Goal: Task Accomplishment & Management: Use online tool/utility

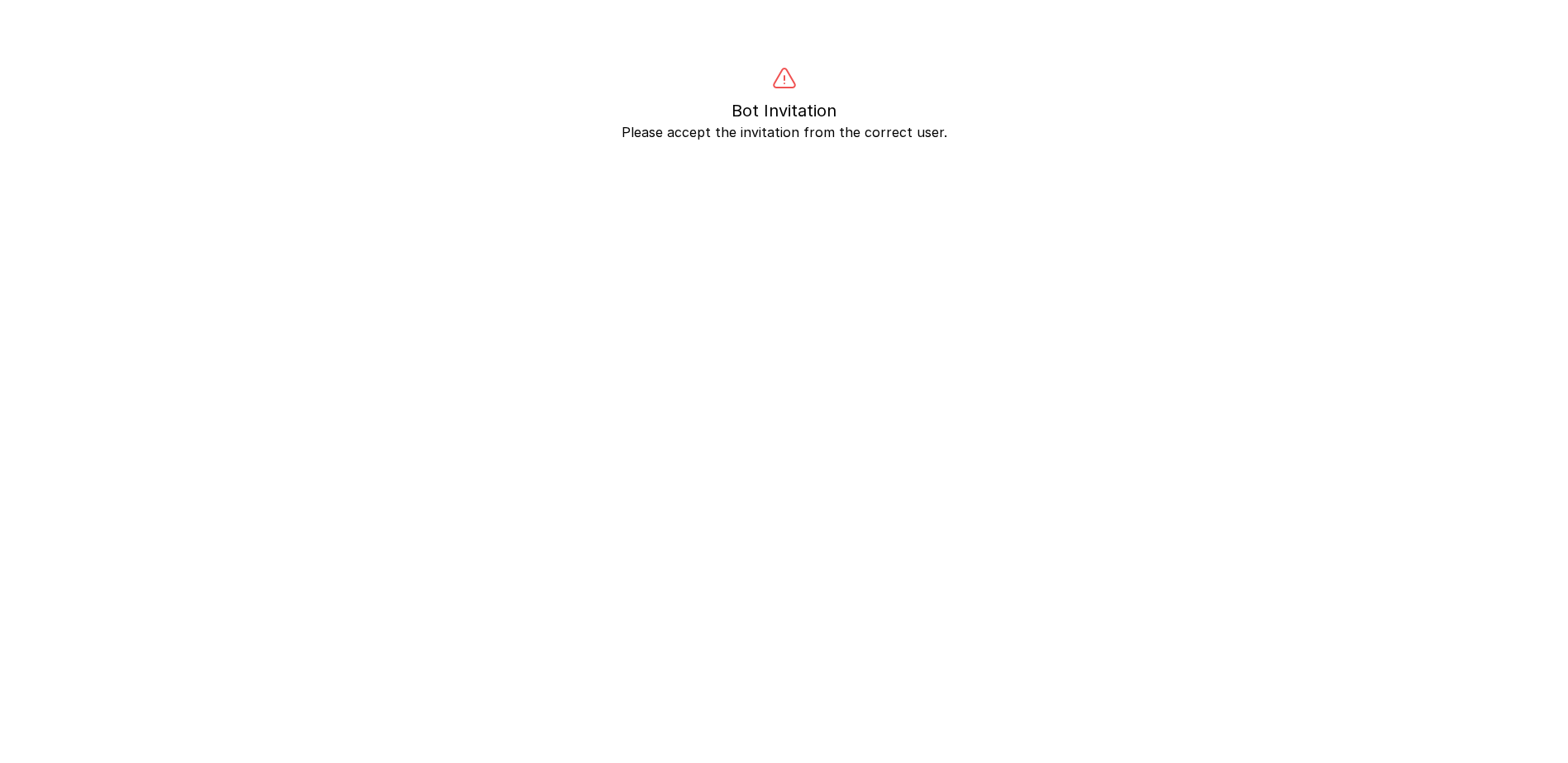
click at [815, 132] on p "Please accept the invitation from the correct user." at bounding box center [784, 132] width 1270 height 20
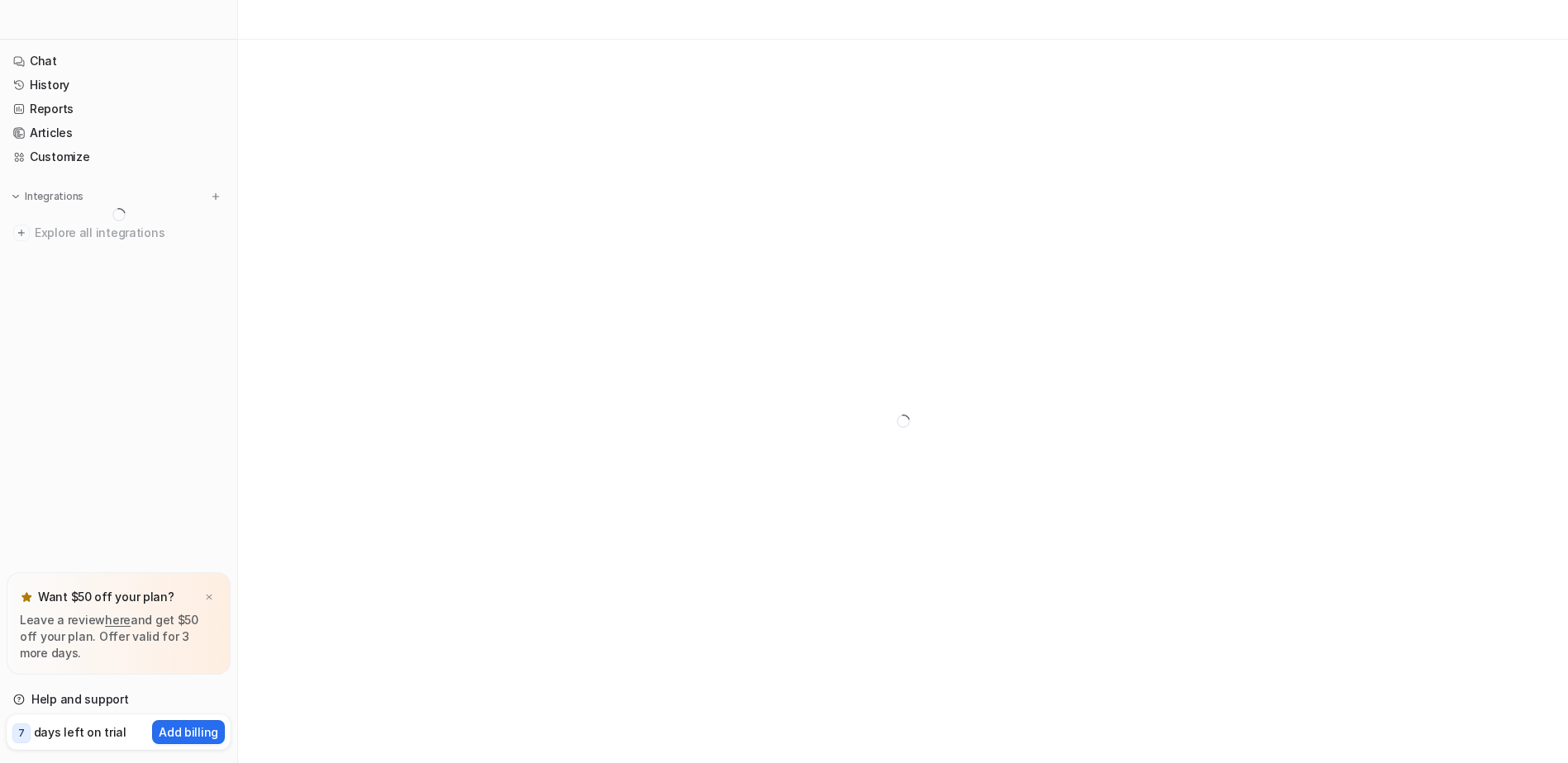
click at [214, 596] on div at bounding box center [208, 597] width 16 height 16
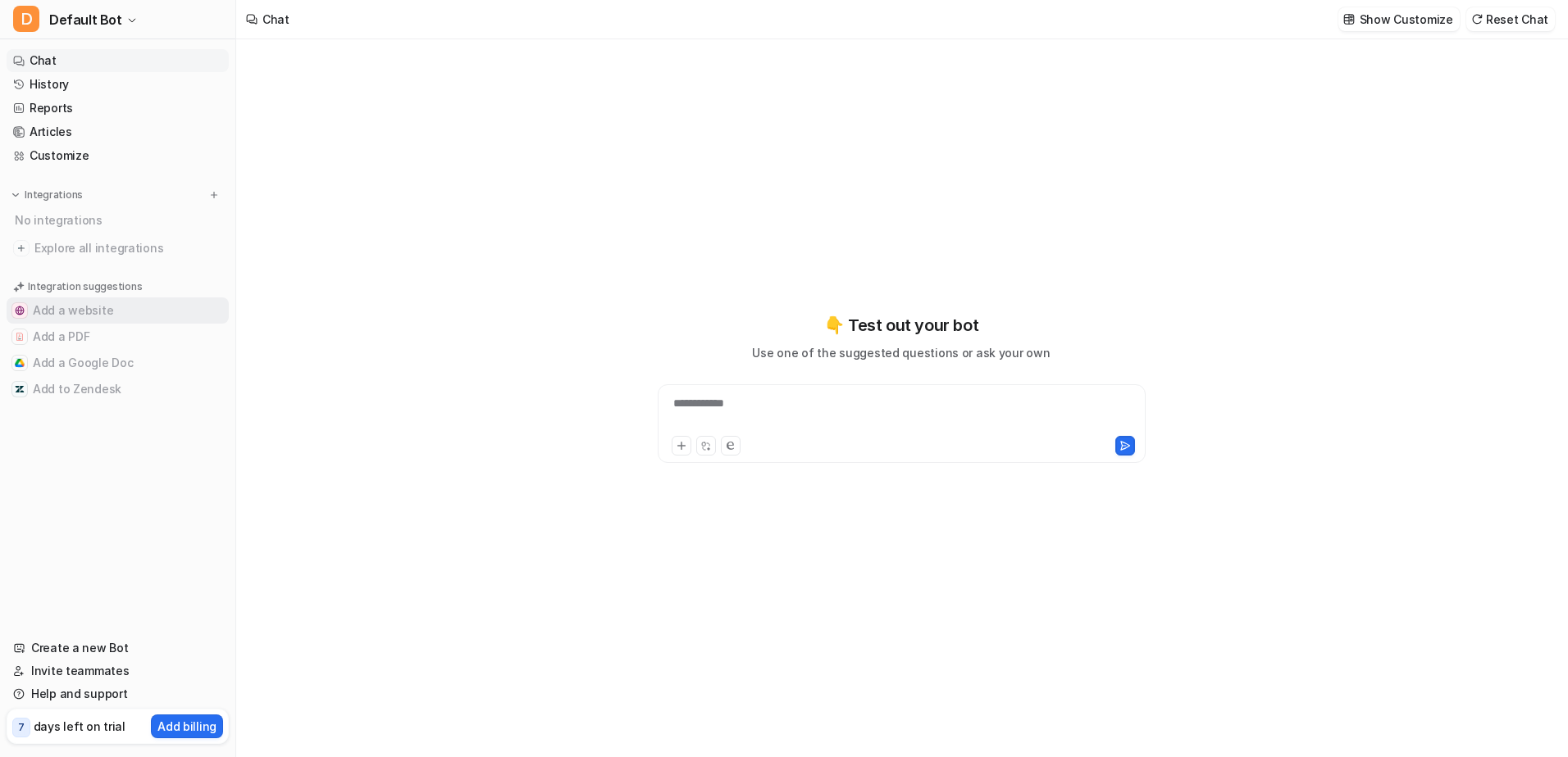
type textarea "**********"
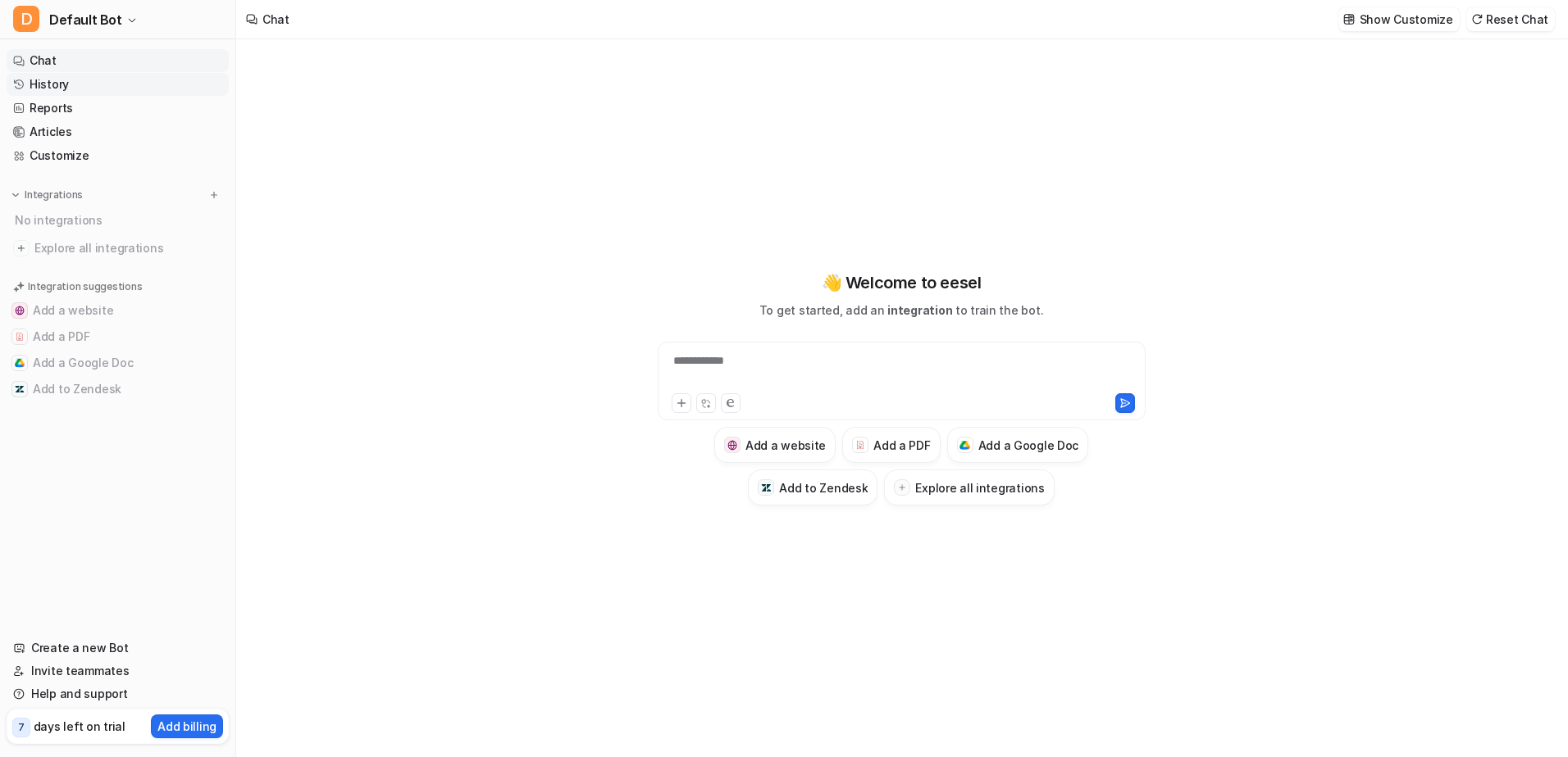
click at [46, 82] on link "History" at bounding box center [118, 84] width 222 height 23
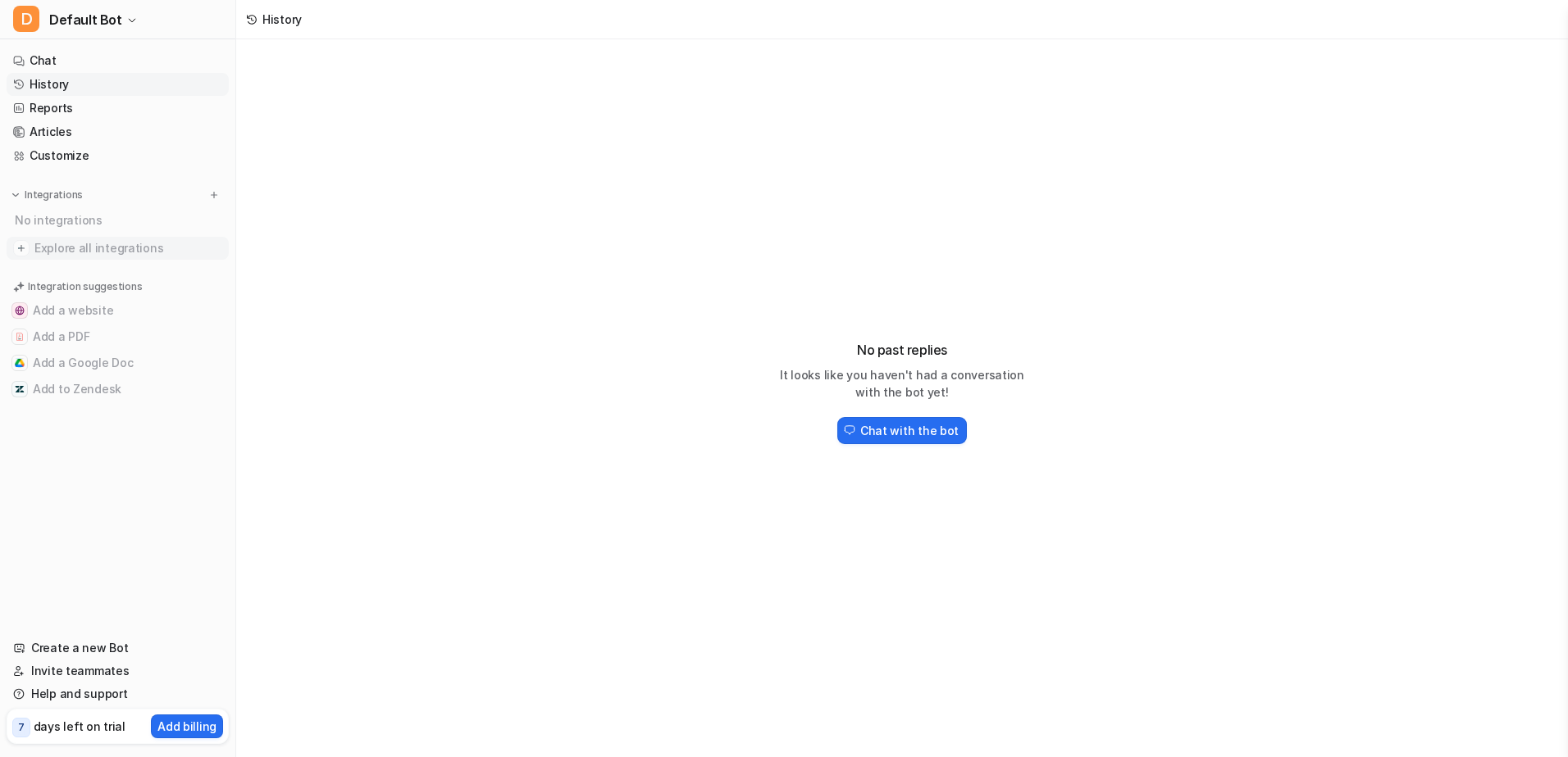
click at [64, 246] on span "Explore all integrations" at bounding box center [128, 248] width 188 height 27
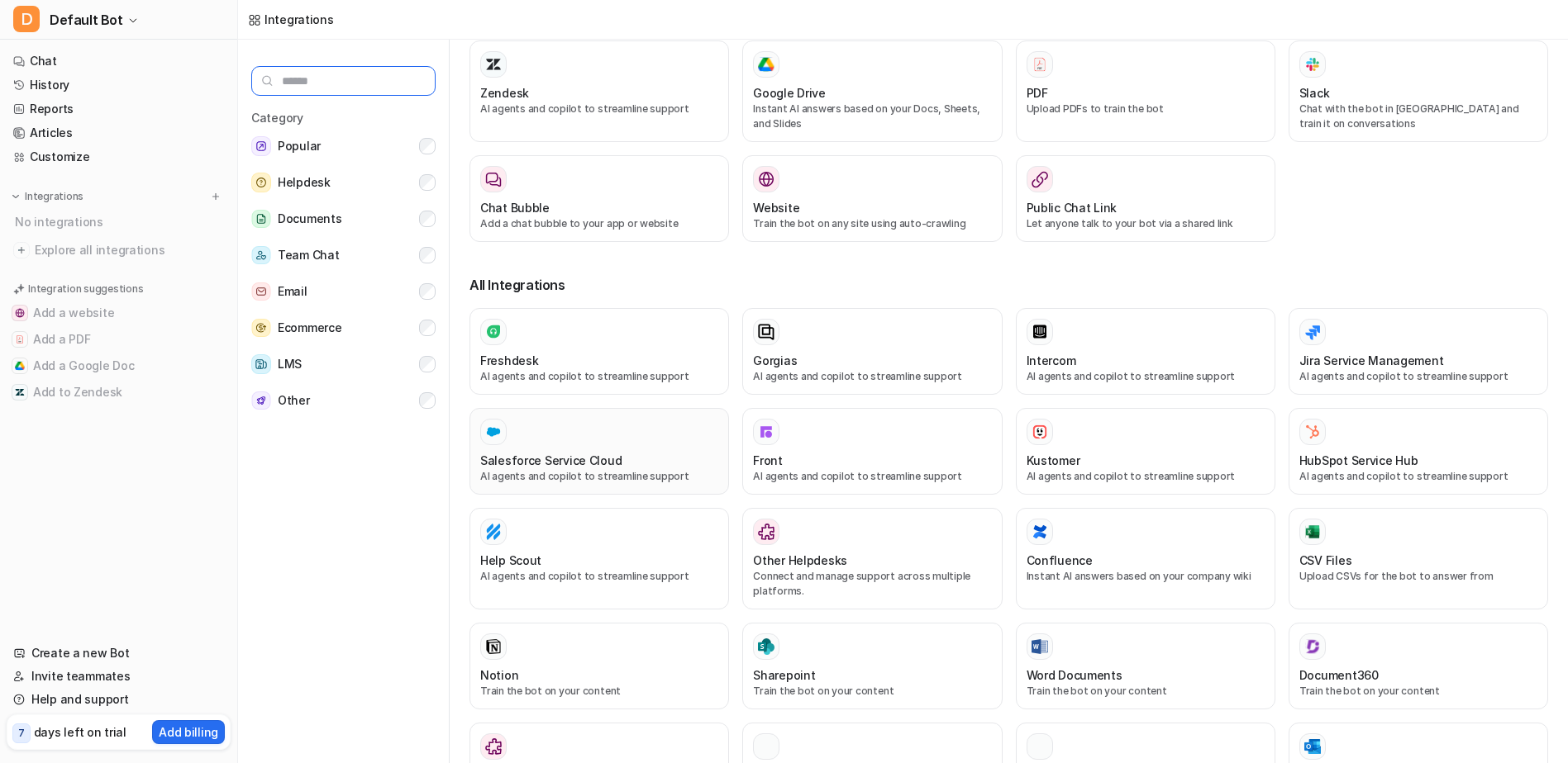
scroll to position [83, 0]
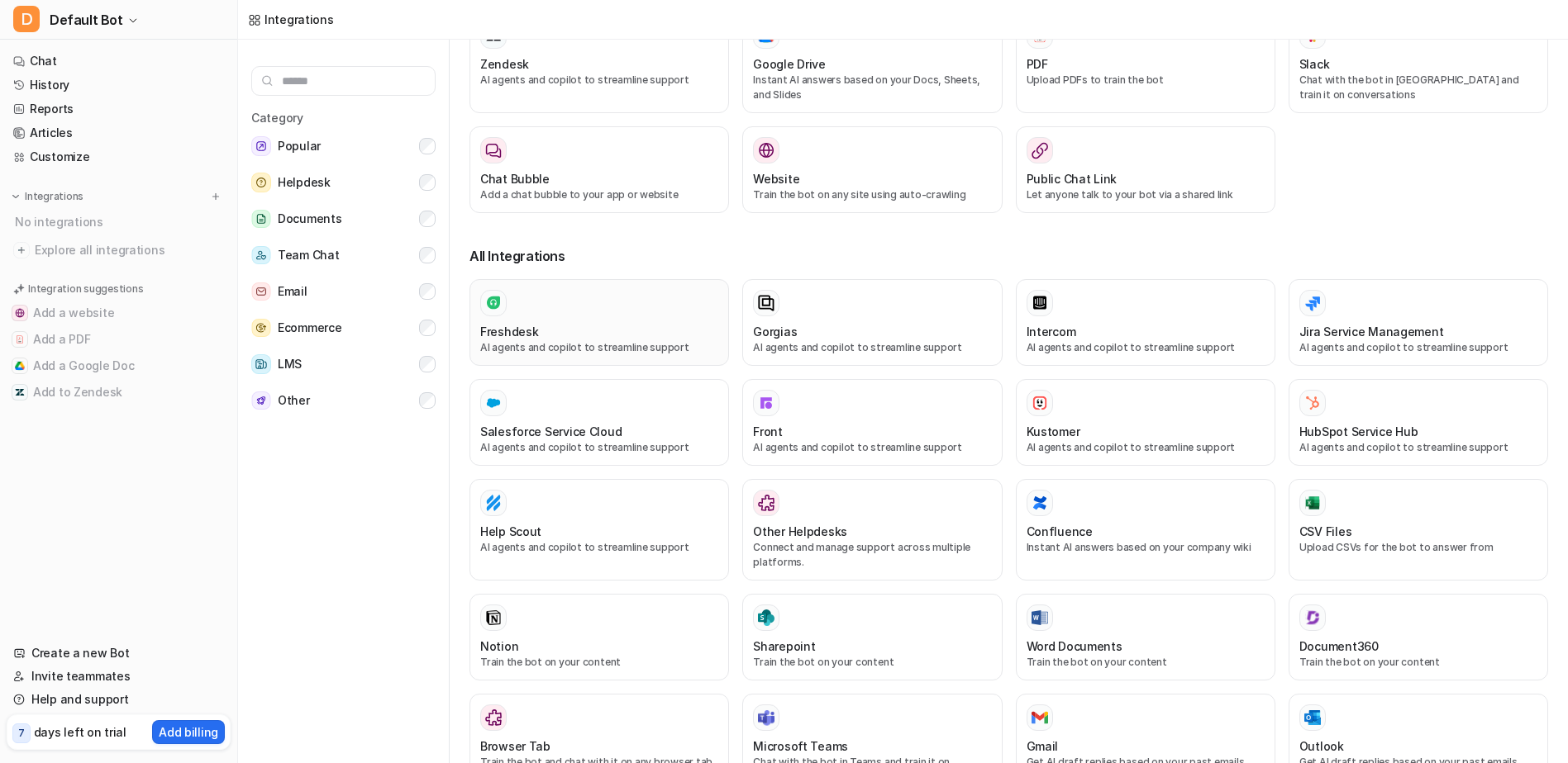
click at [534, 334] on h3 "Freshdesk" at bounding box center [509, 331] width 58 height 17
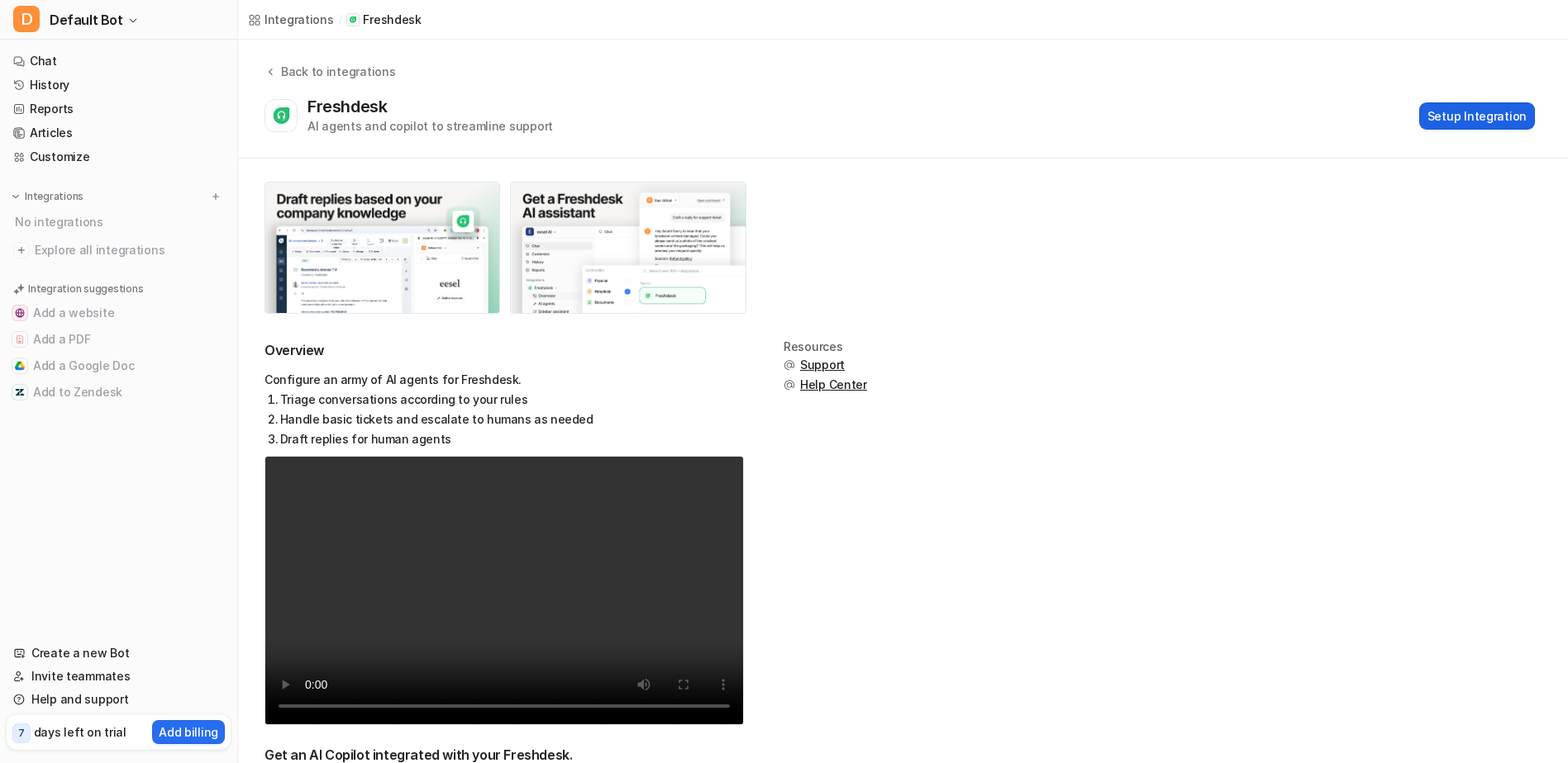
click at [1469, 117] on button "Setup Integration" at bounding box center [1476, 116] width 116 height 28
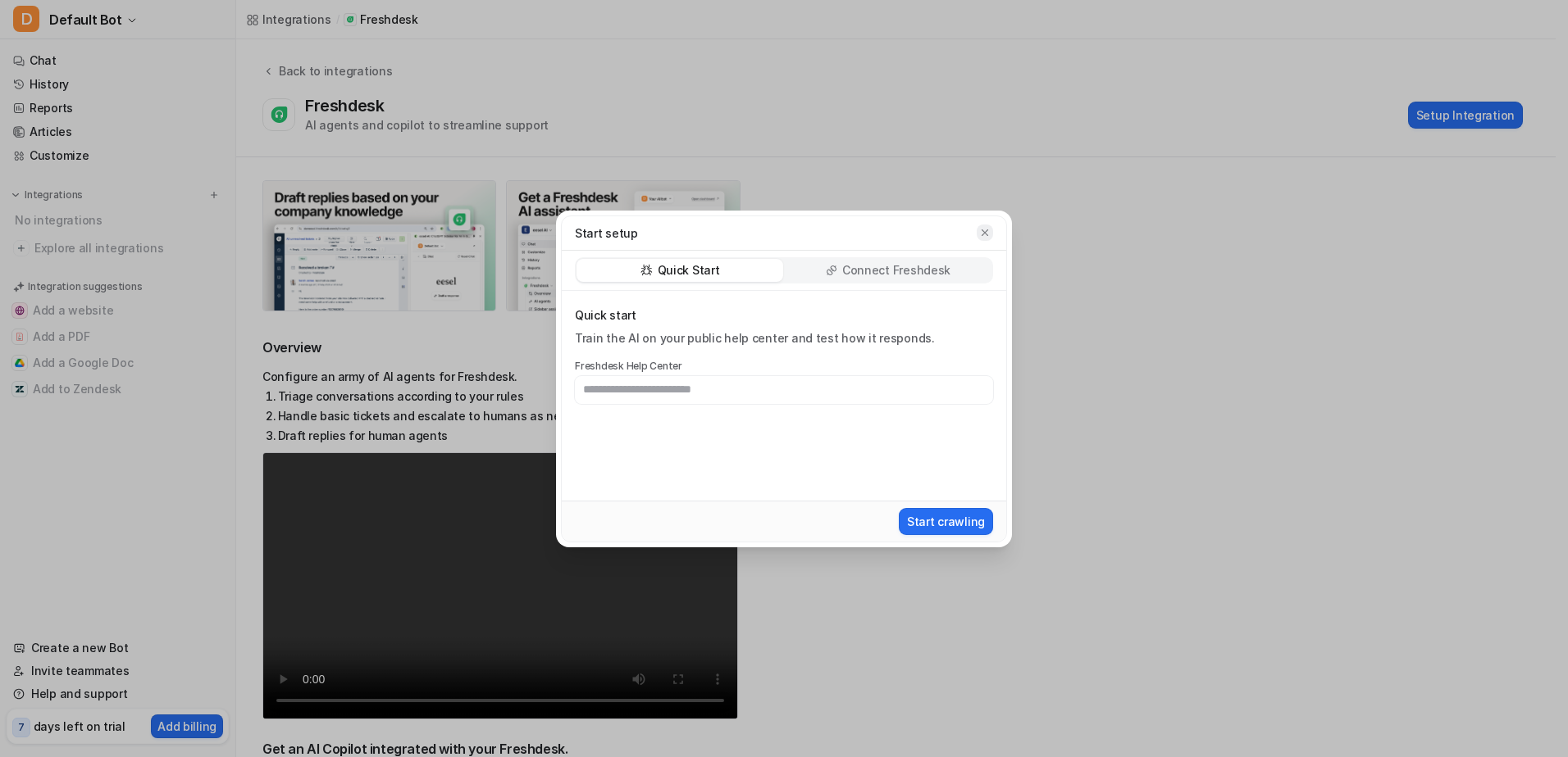
click at [983, 236] on icon "button" at bounding box center [985, 233] width 11 height 11
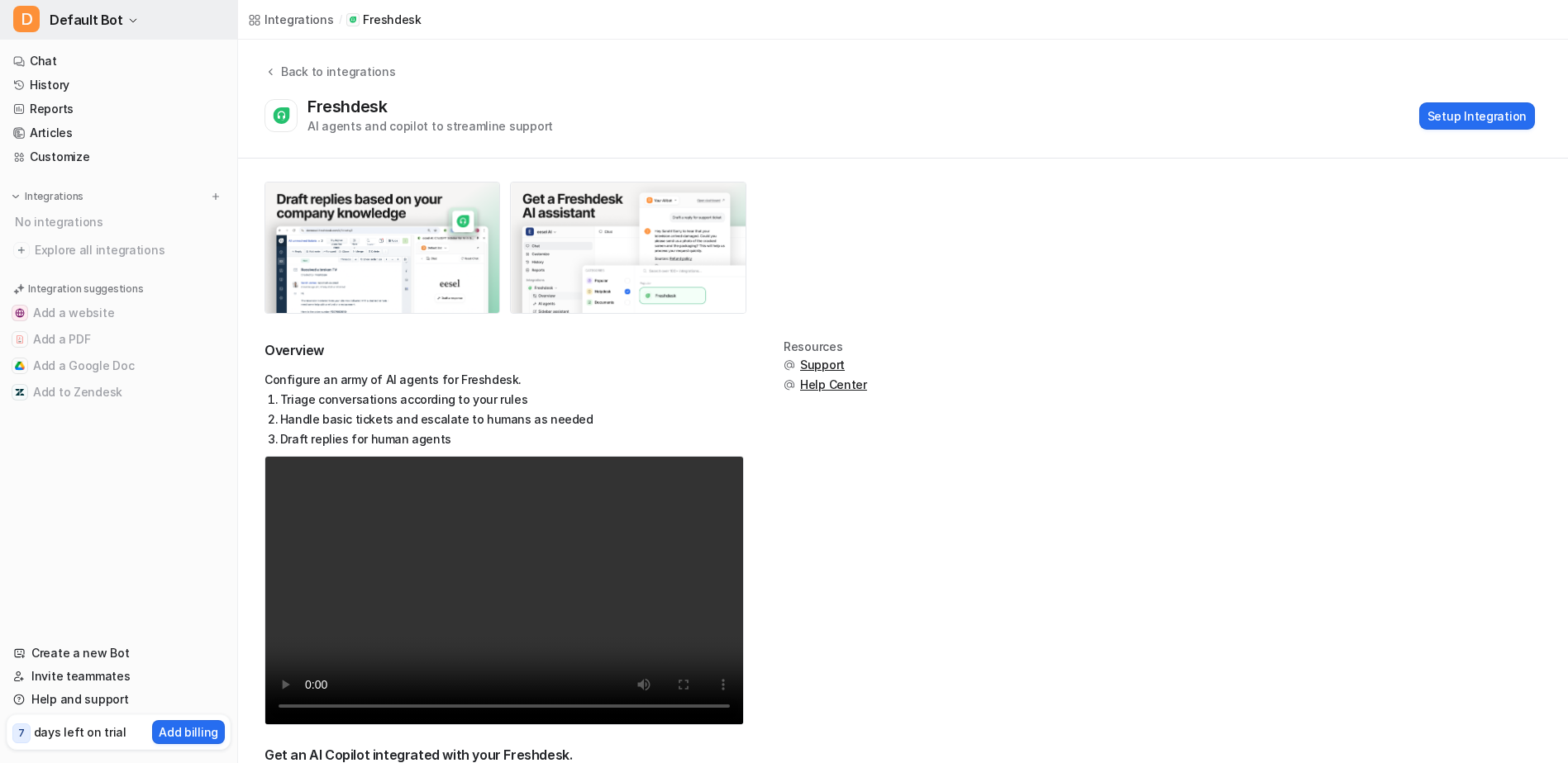
click at [137, 18] on button "D Default Bot" at bounding box center [118, 20] width 237 height 40
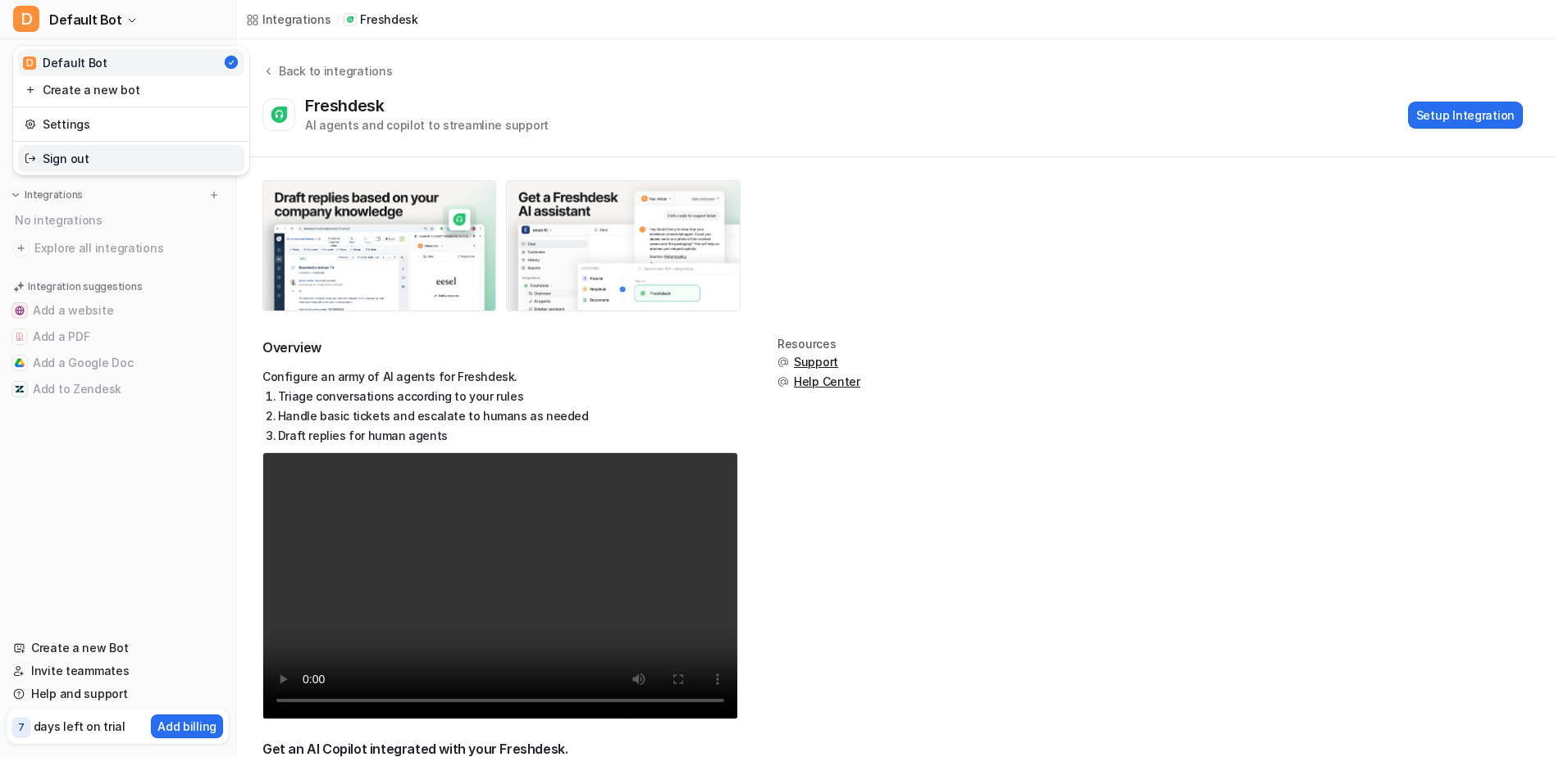
click at [64, 155] on link "Sign out" at bounding box center [131, 158] width 227 height 27
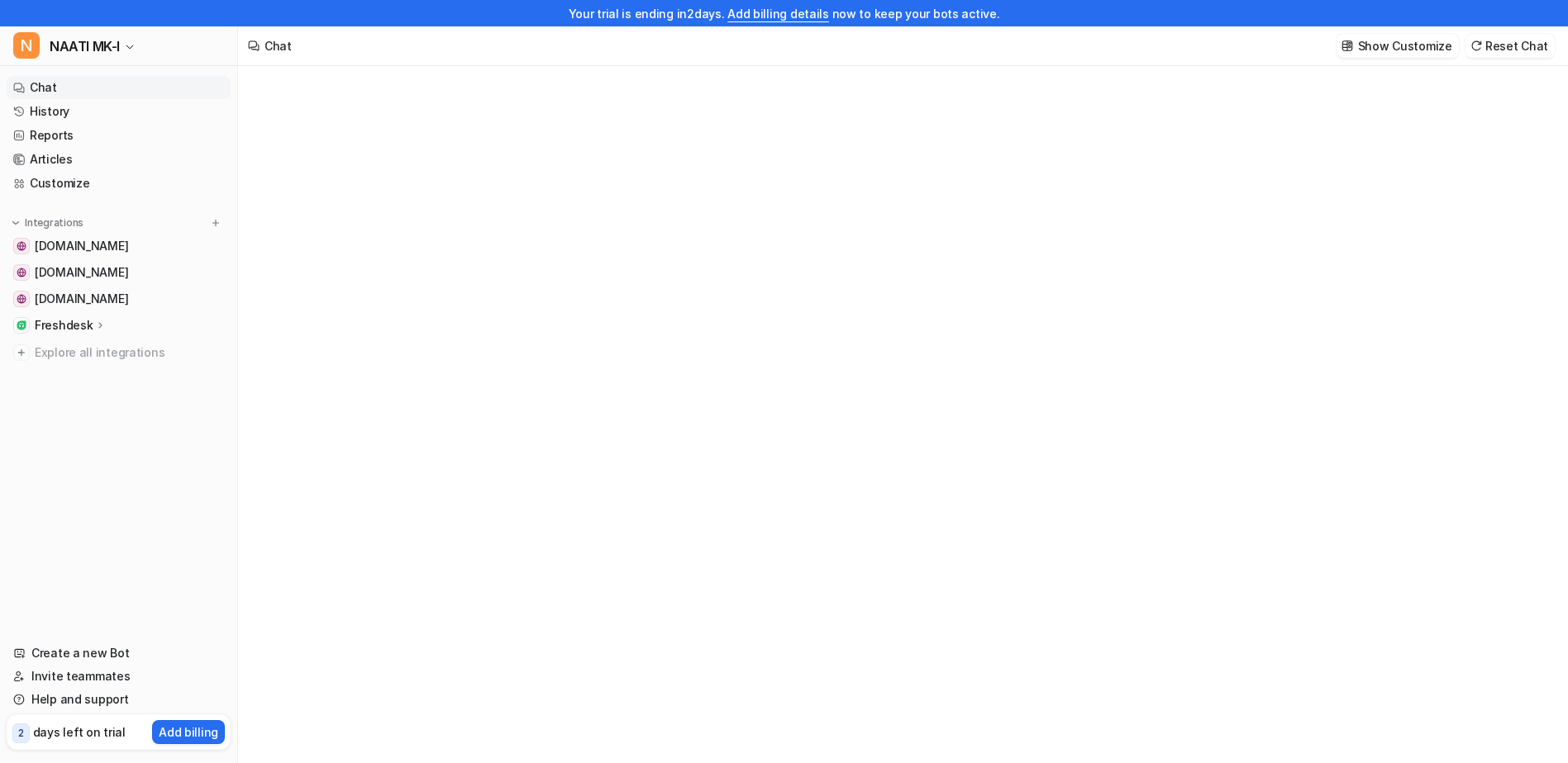
type textarea "**********"
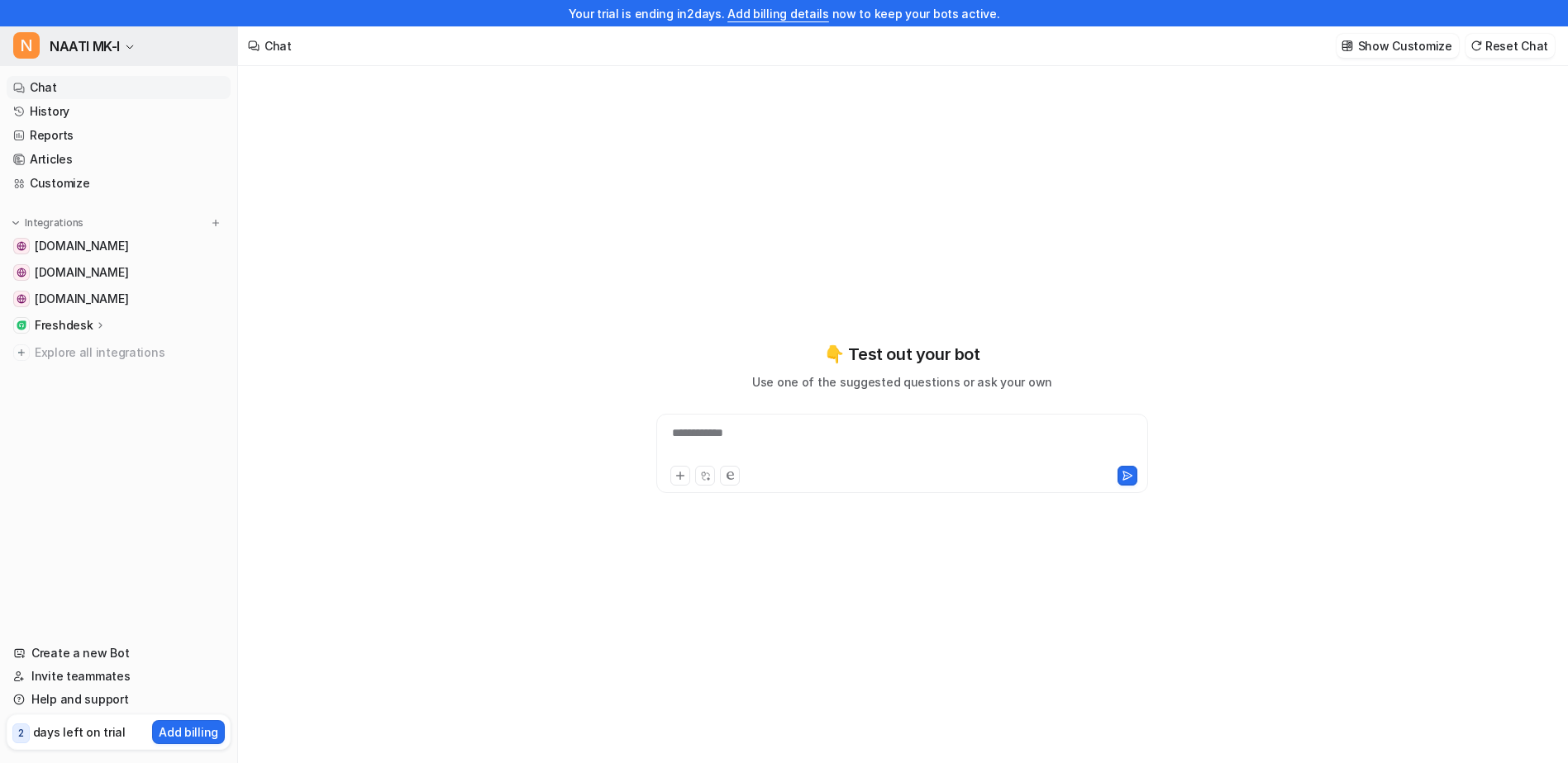
click at [128, 46] on icon "button" at bounding box center [129, 47] width 7 height 3
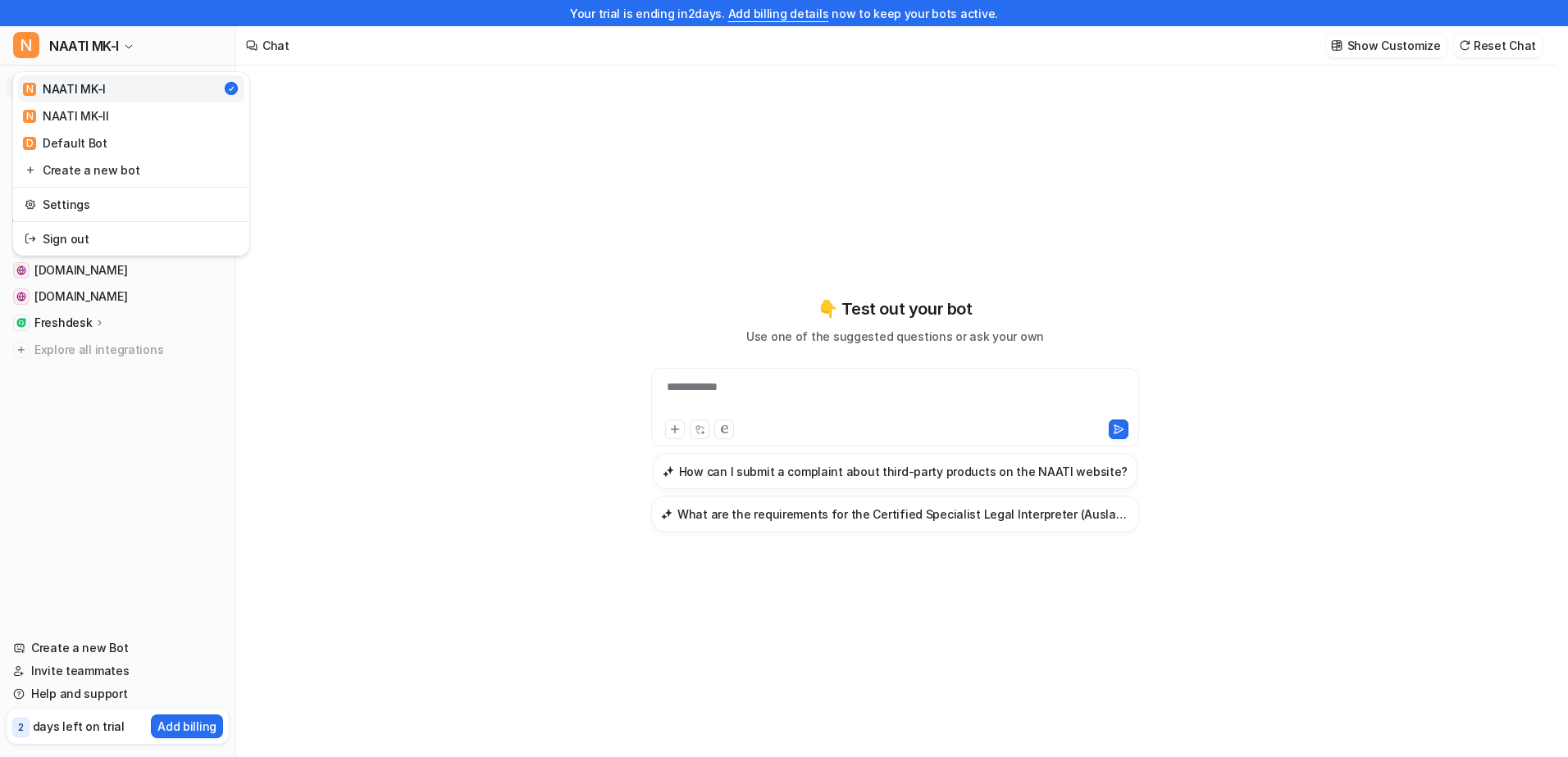
click at [458, 211] on div "**********" at bounding box center [777, 378] width 1556 height 757
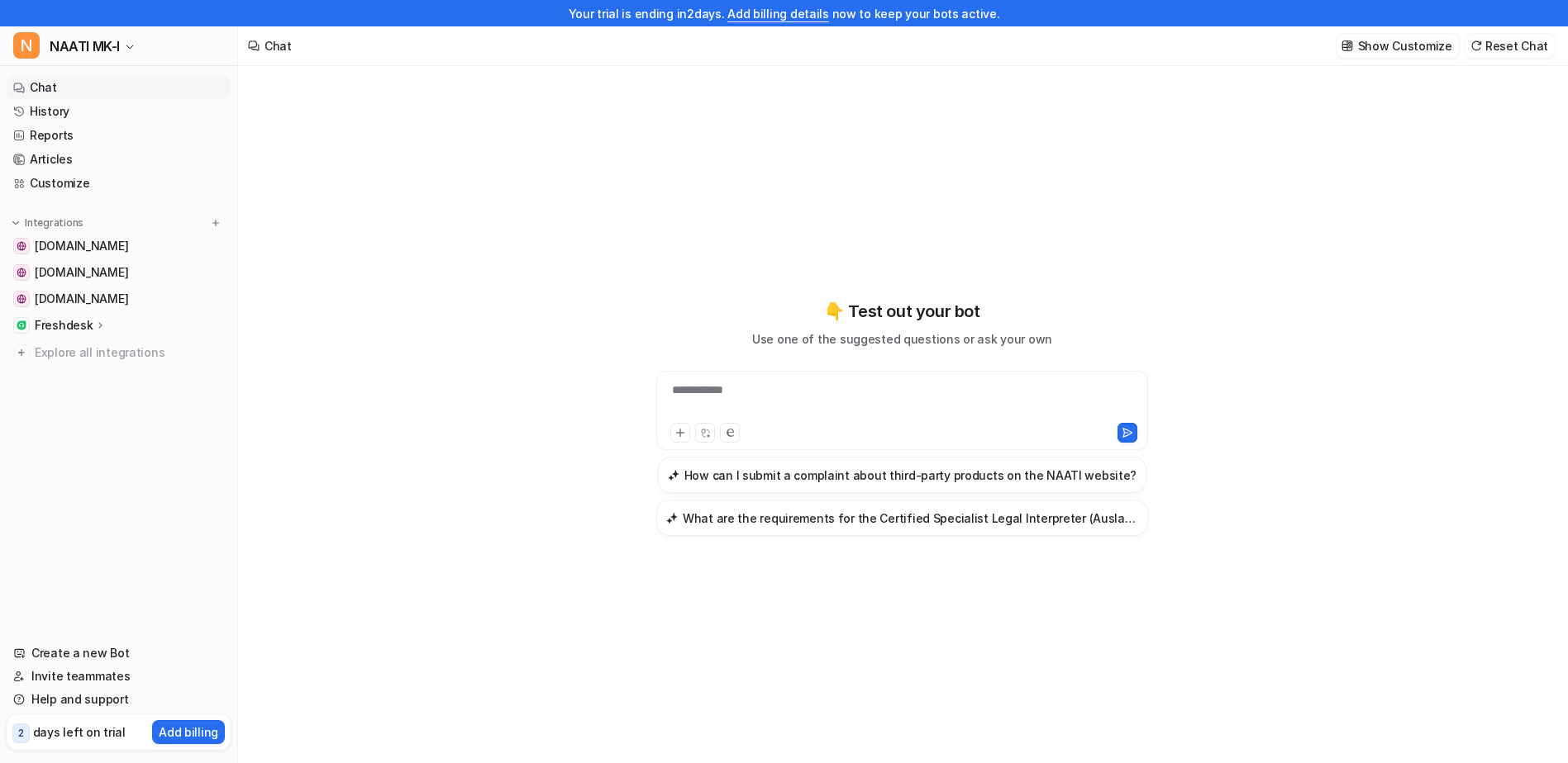
click at [553, 346] on div "**********" at bounding box center [902, 428] width 1328 height 724
click at [83, 703] on link "Help and support" at bounding box center [118, 700] width 224 height 23
click at [61, 335] on div "Freshdesk" at bounding box center [118, 326] width 224 height 23
click at [110, 38] on span "NAATI MK-I" at bounding box center [85, 46] width 71 height 23
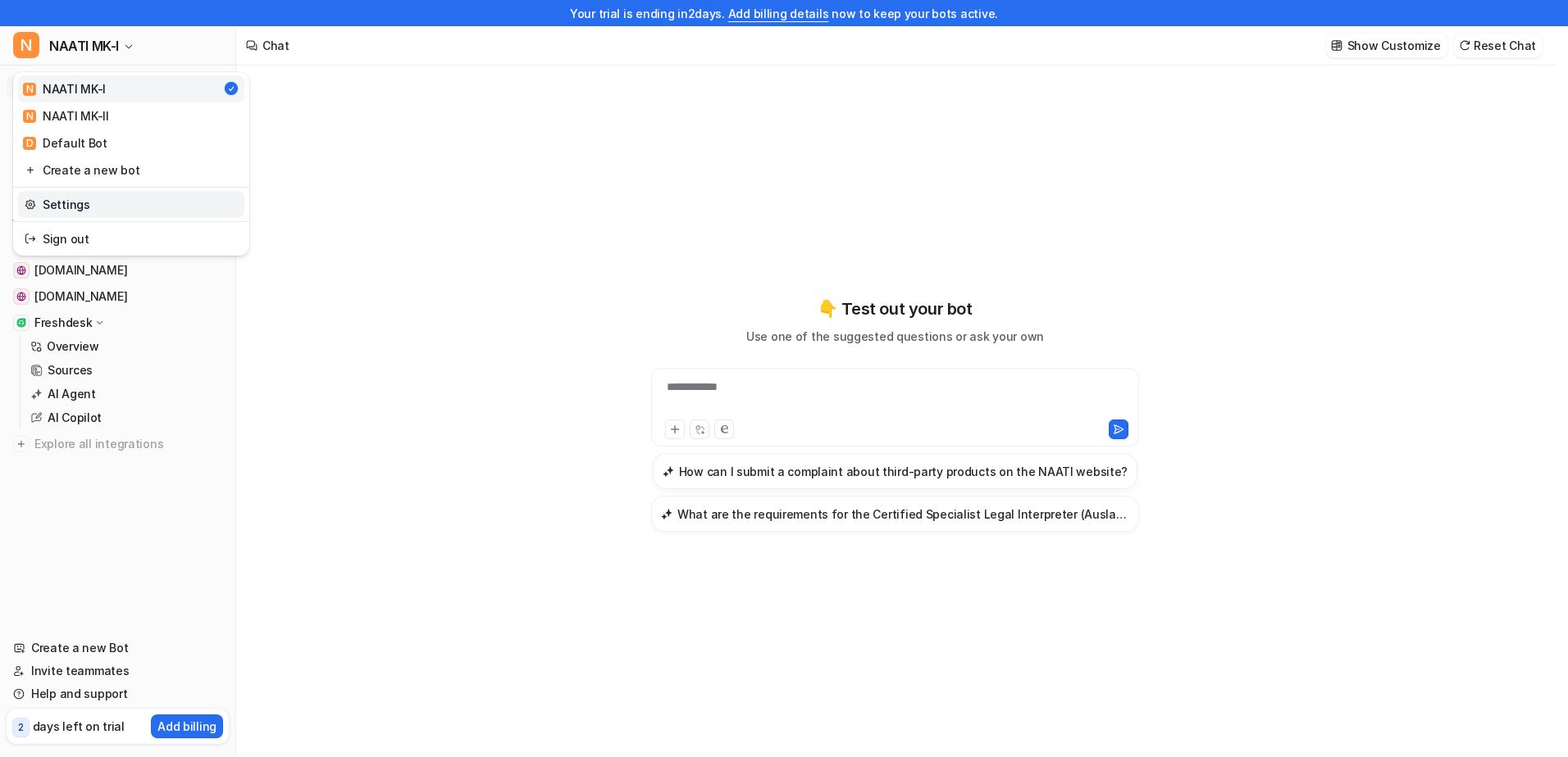
click at [74, 204] on link "Settings" at bounding box center [131, 205] width 227 height 27
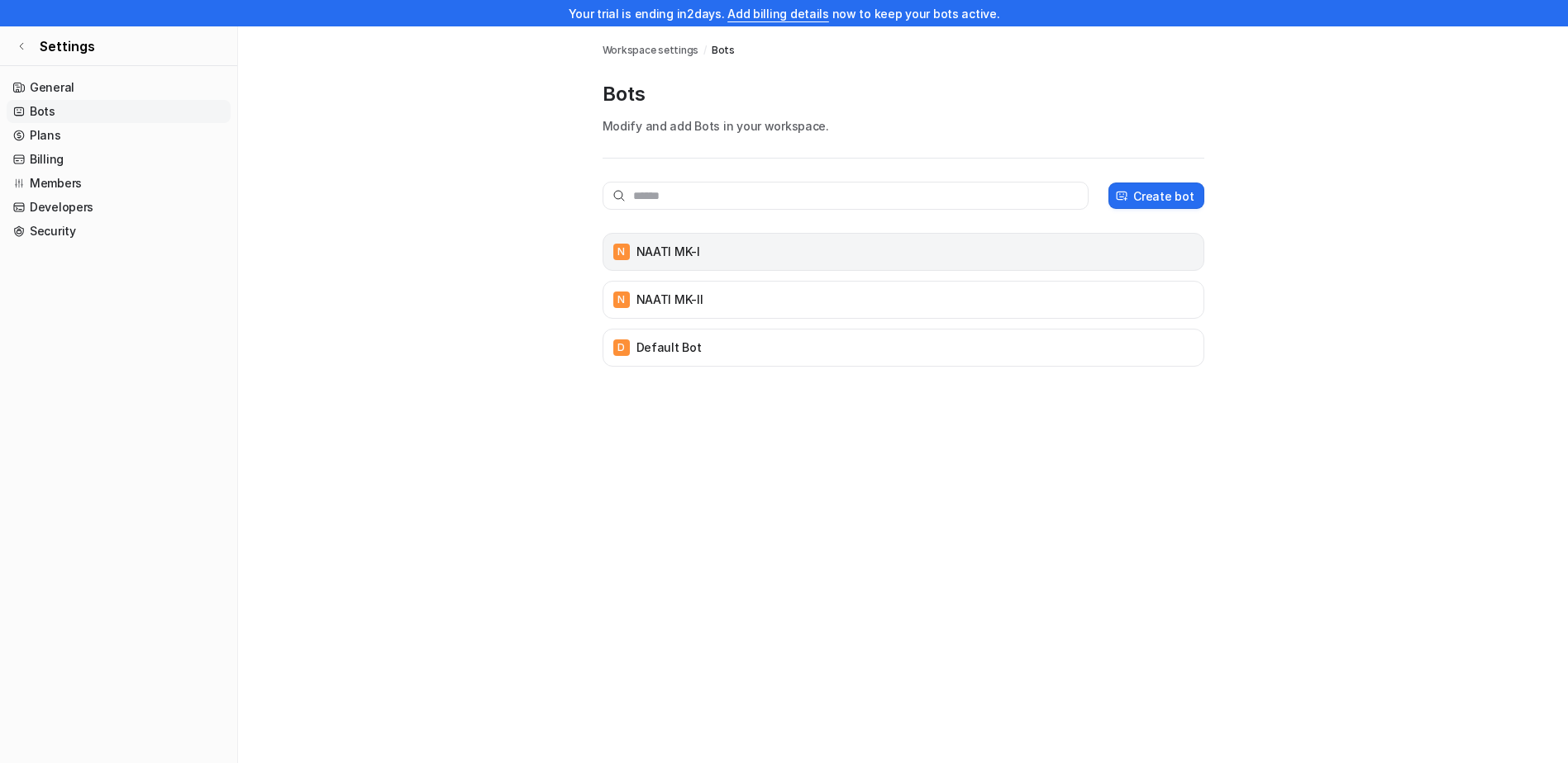
click at [757, 242] on div "N NAATI MK-I" at bounding box center [903, 252] width 587 height 23
click at [50, 43] on span "Settings" at bounding box center [68, 46] width 55 height 20
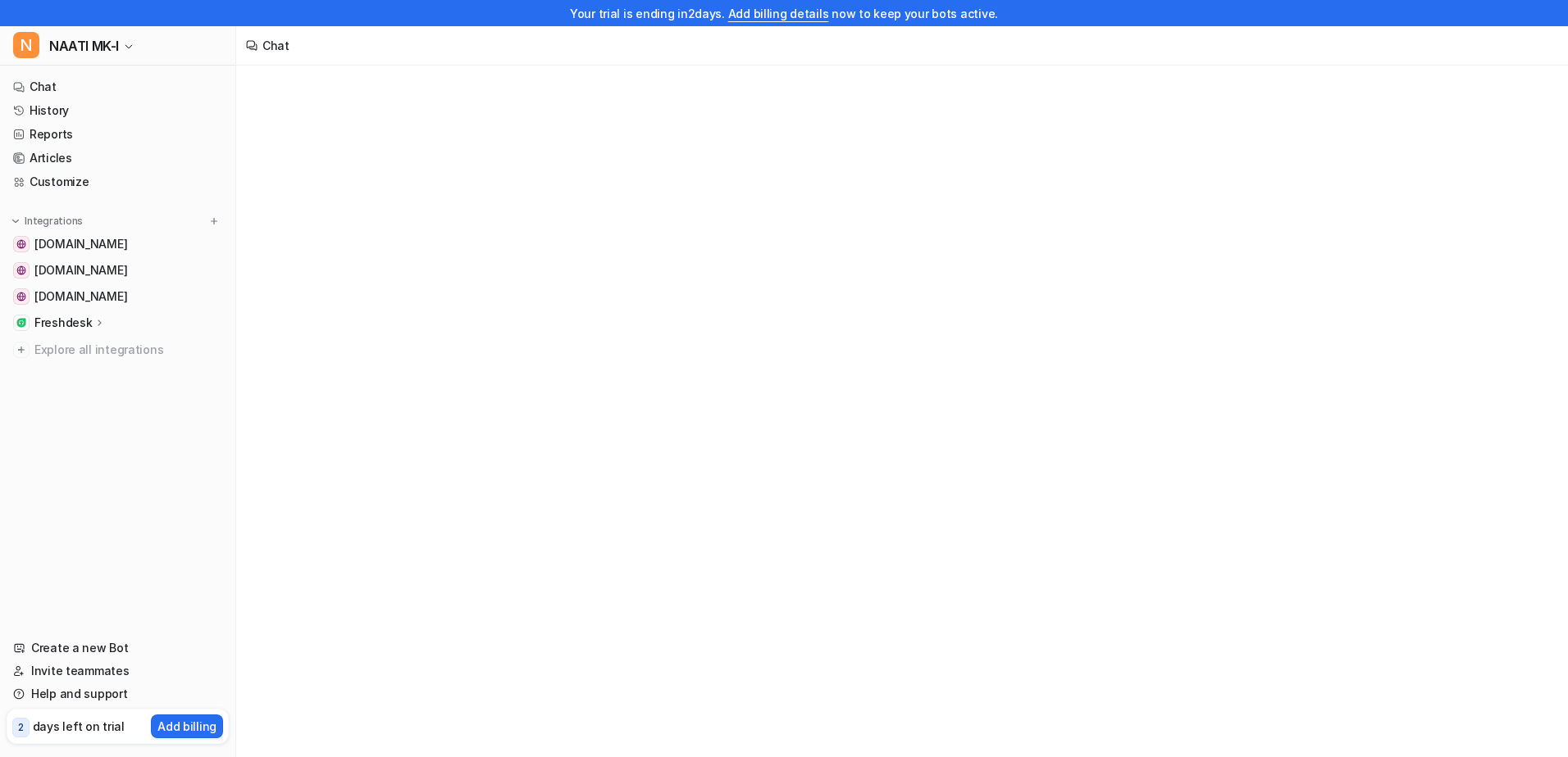
click at [697, 247] on div "Chat" at bounding box center [784, 378] width 1568 height 757
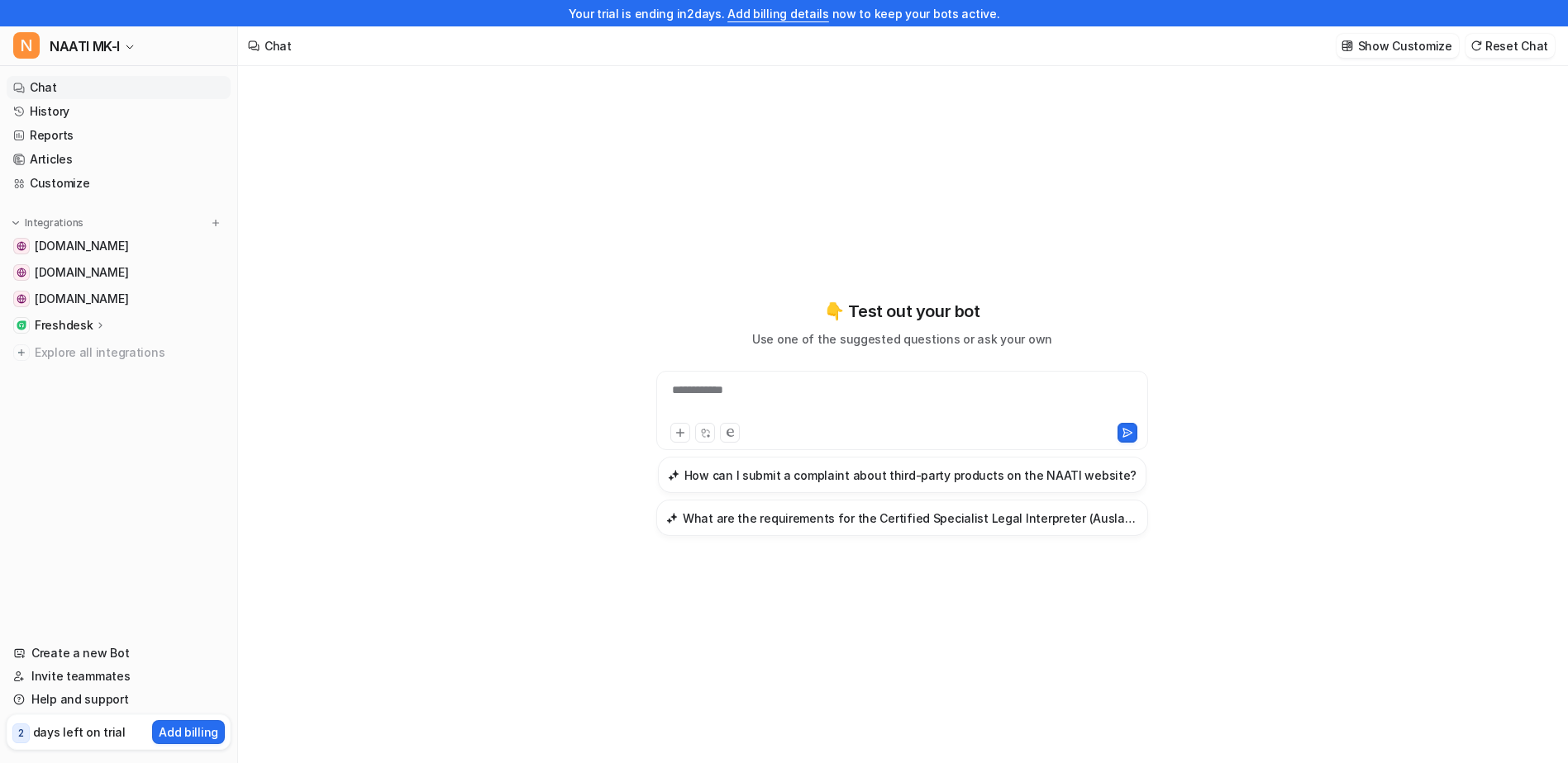
click at [73, 325] on p "Freshdesk" at bounding box center [63, 325] width 58 height 16
drag, startPoint x: 63, startPoint y: 321, endPoint x: 66, endPoint y: 330, distance: 9.5
click at [66, 330] on p "Freshdesk" at bounding box center [63, 325] width 58 height 16
click at [64, 326] on p "Freshdesk" at bounding box center [63, 325] width 58 height 16
click at [73, 371] on p "Sources" at bounding box center [71, 372] width 46 height 16
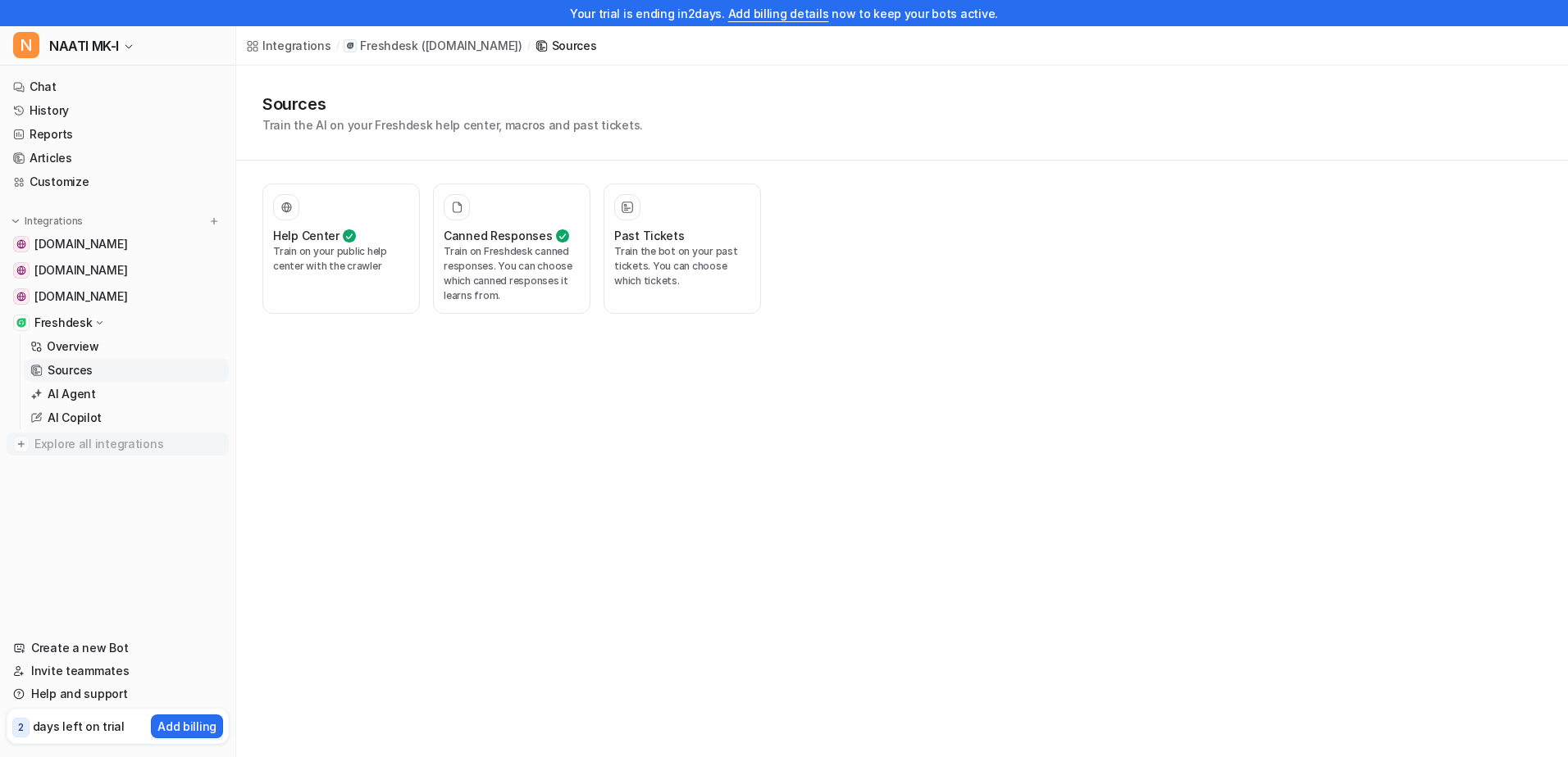
click at [27, 447] on img at bounding box center [21, 443] width 16 height 16
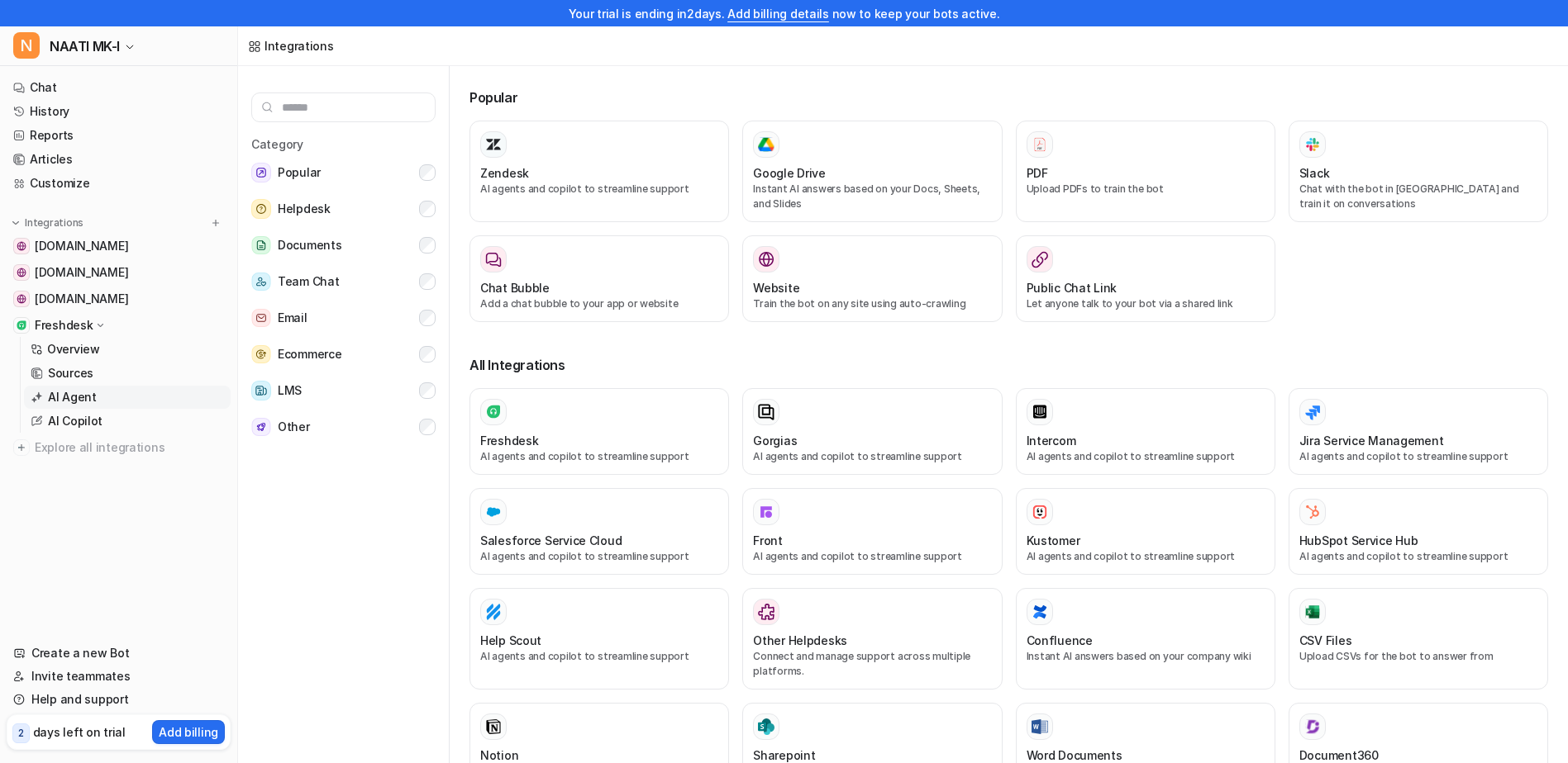
click at [62, 395] on p "AI Agent" at bounding box center [72, 396] width 49 height 16
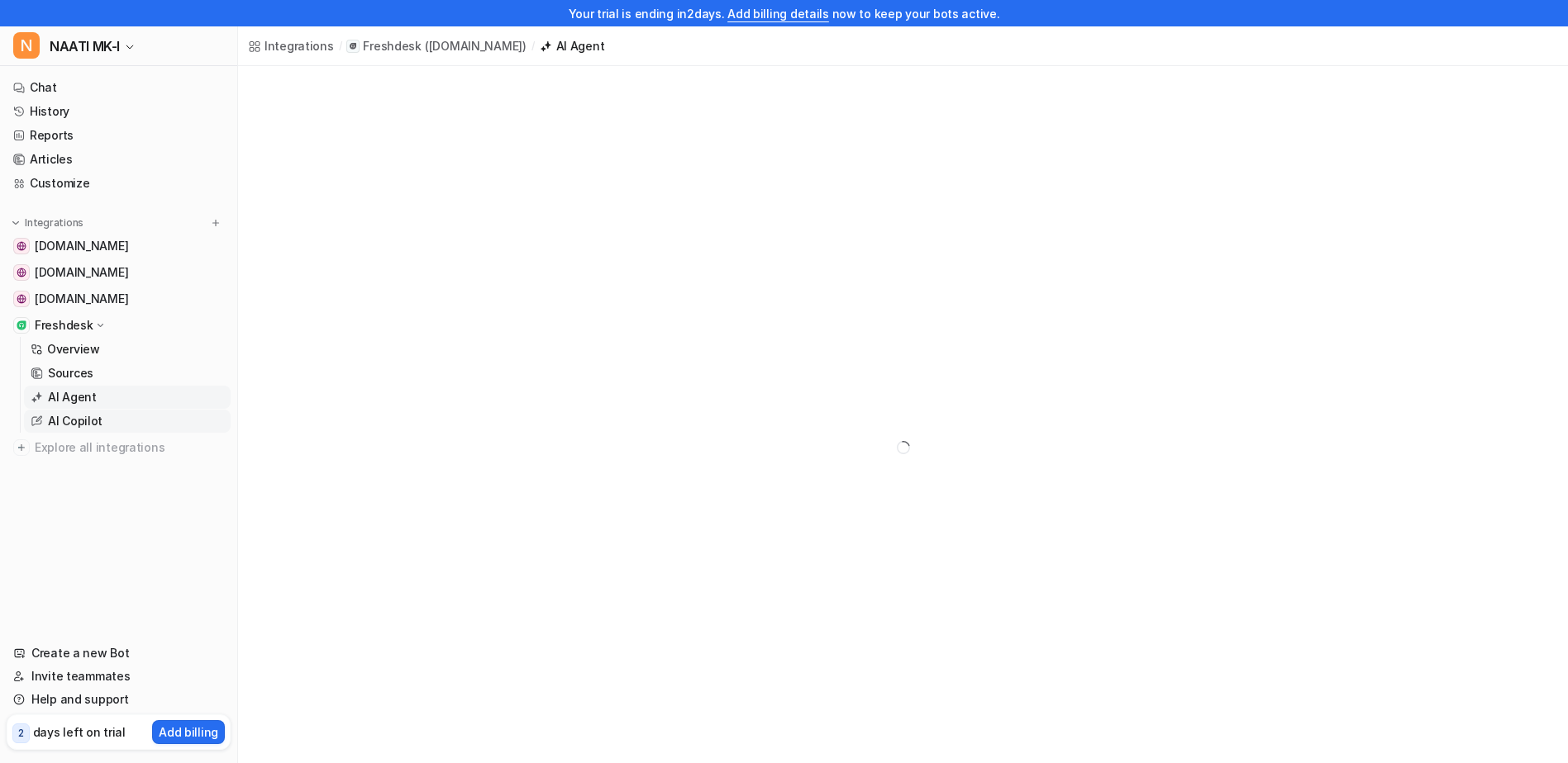
click at [68, 419] on p "AI Copilot" at bounding box center [75, 421] width 54 height 16
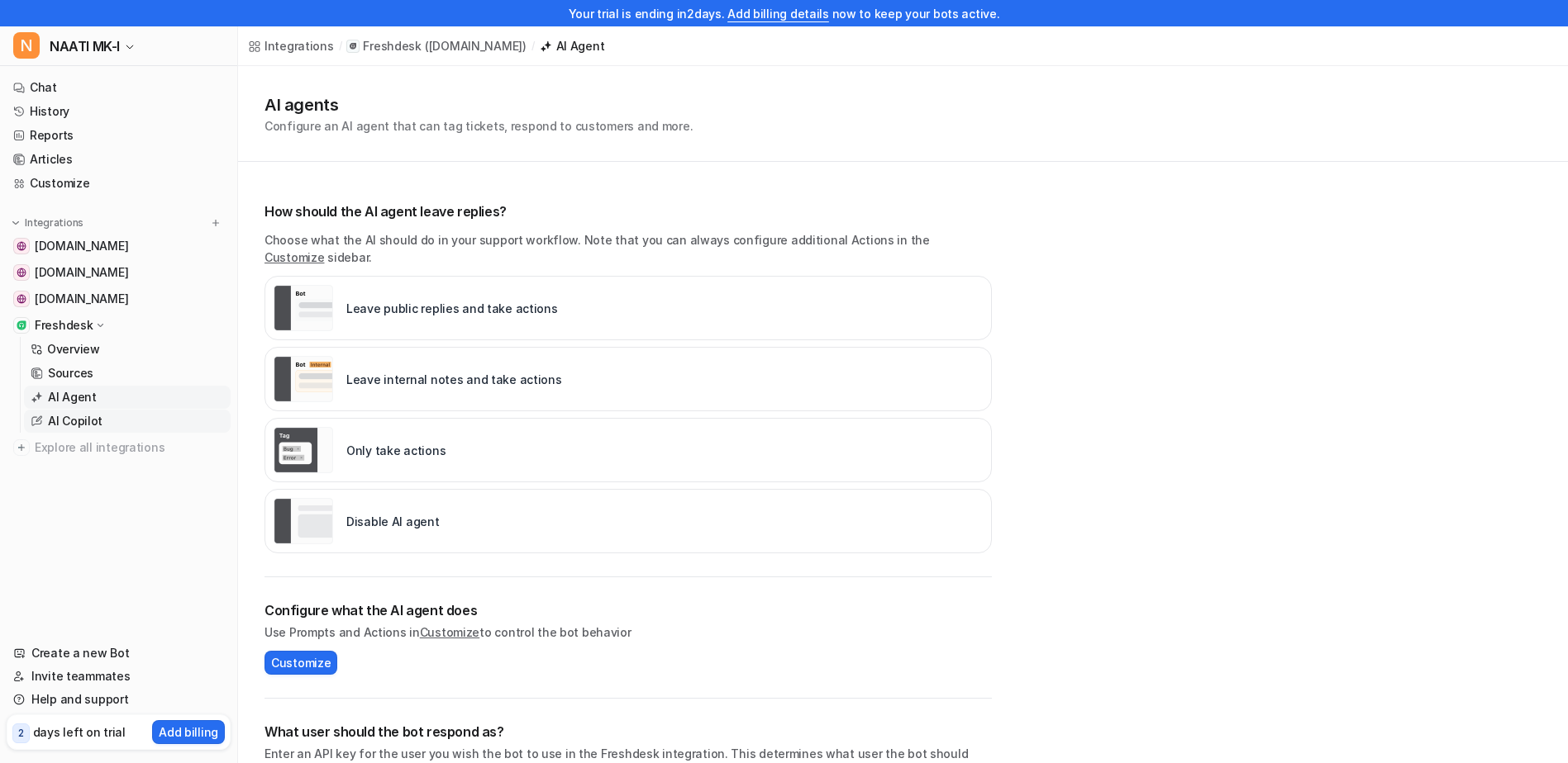
click at [69, 419] on p "AI Copilot" at bounding box center [75, 421] width 54 height 16
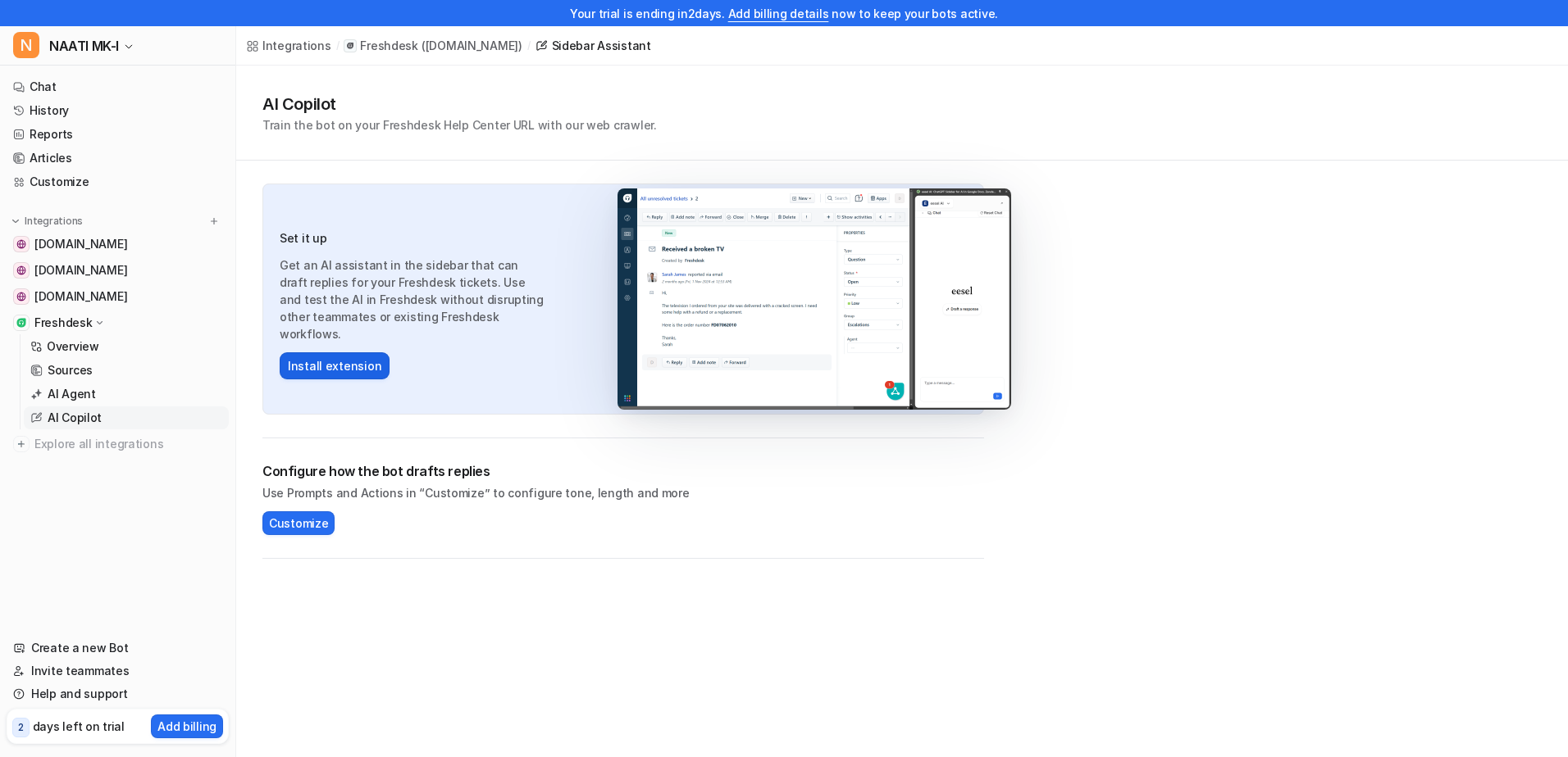
click at [317, 357] on button "Install extension" at bounding box center [335, 366] width 110 height 27
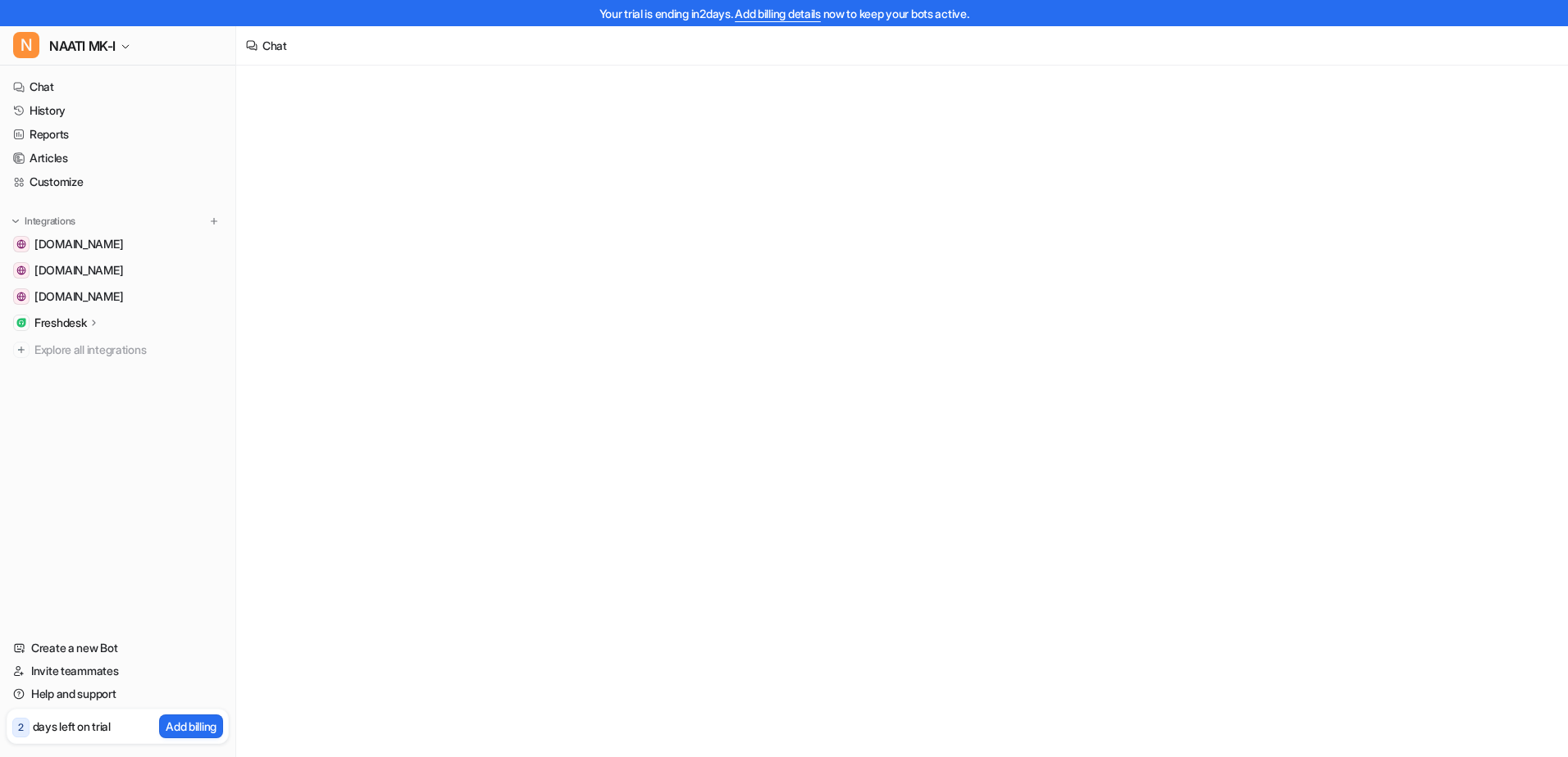
click at [46, 324] on p "Freshdesk" at bounding box center [60, 322] width 52 height 16
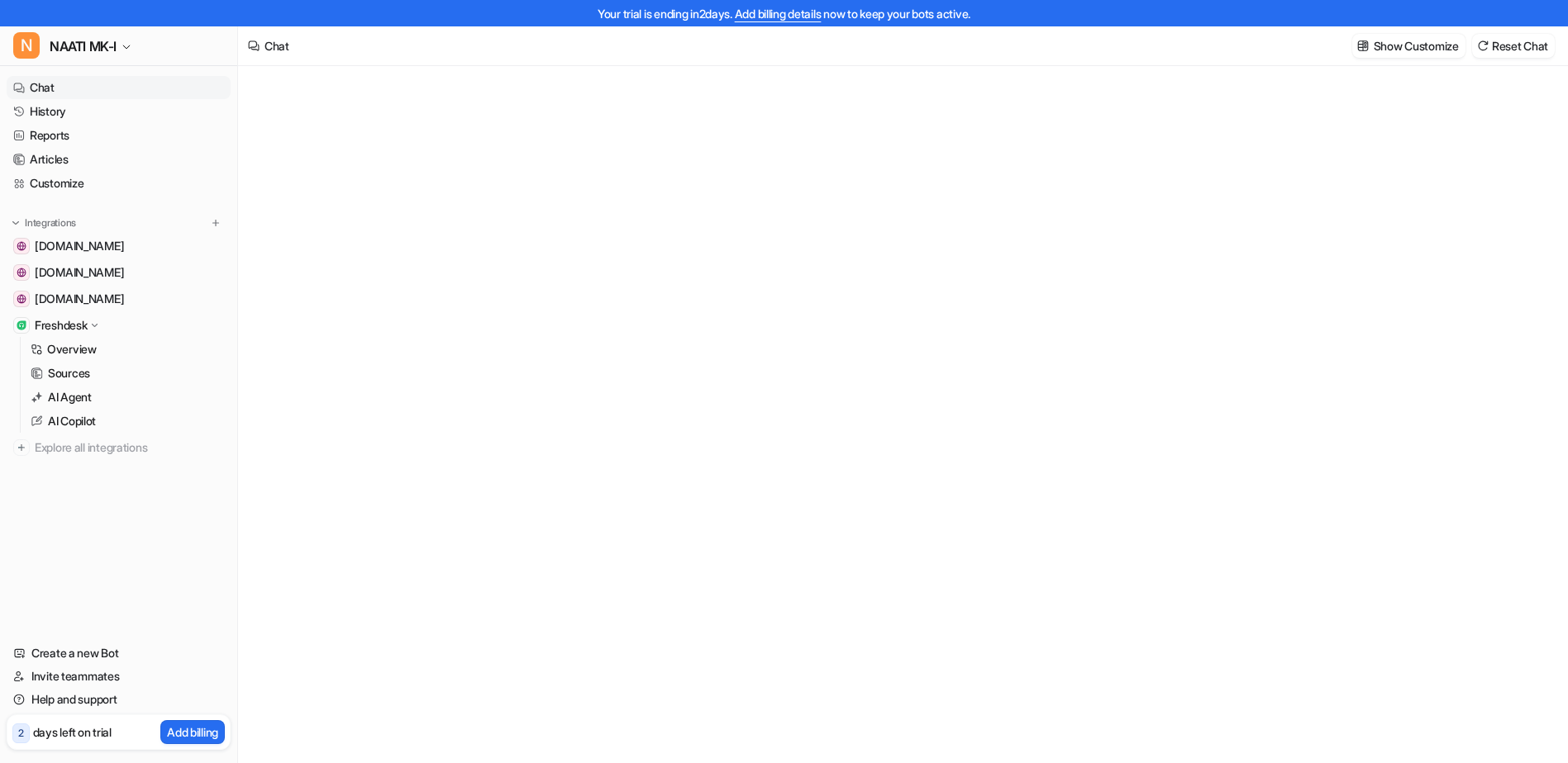
type textarea "**********"
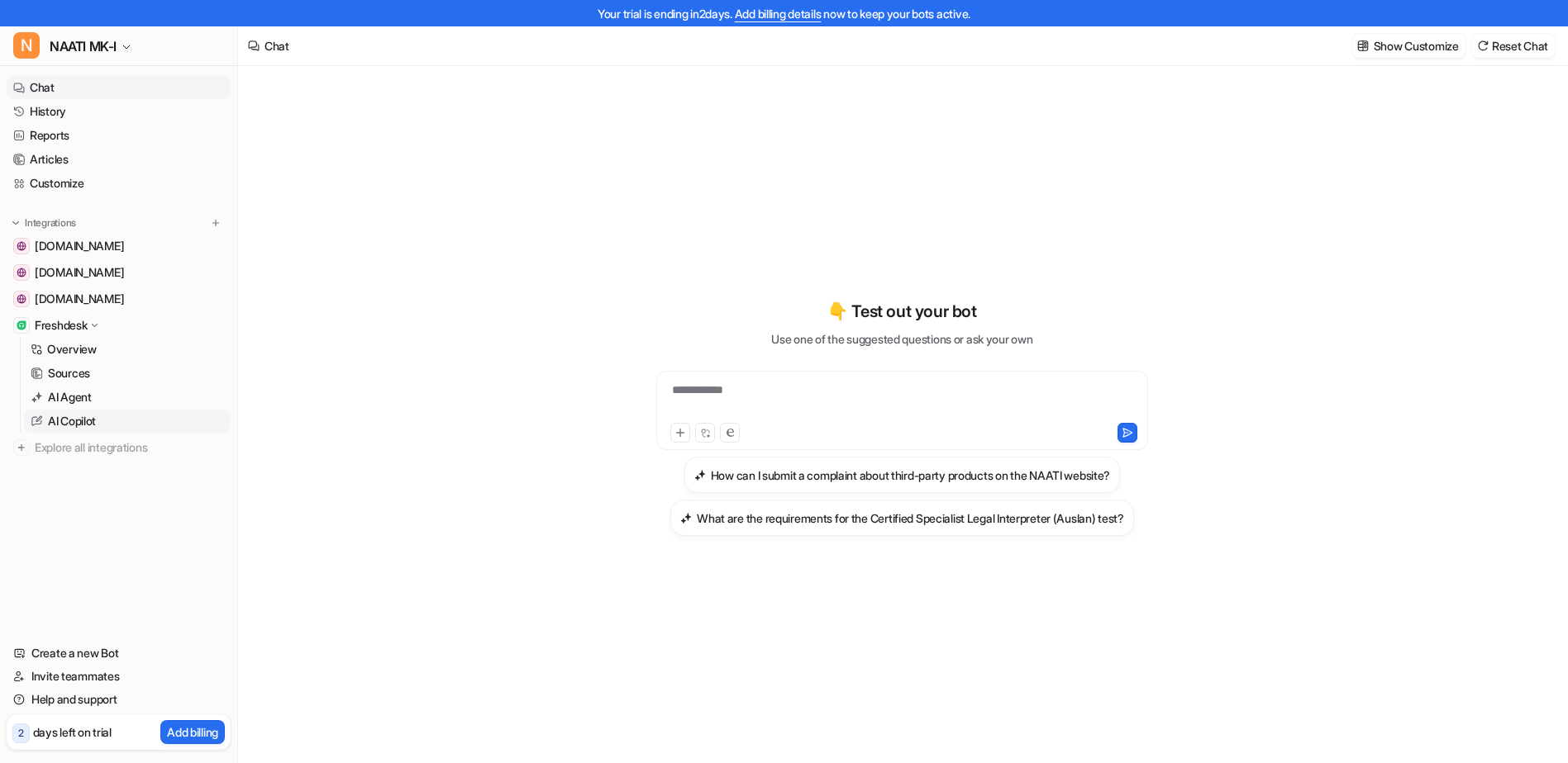
click at [69, 420] on p "AI Copilot" at bounding box center [72, 421] width 48 height 16
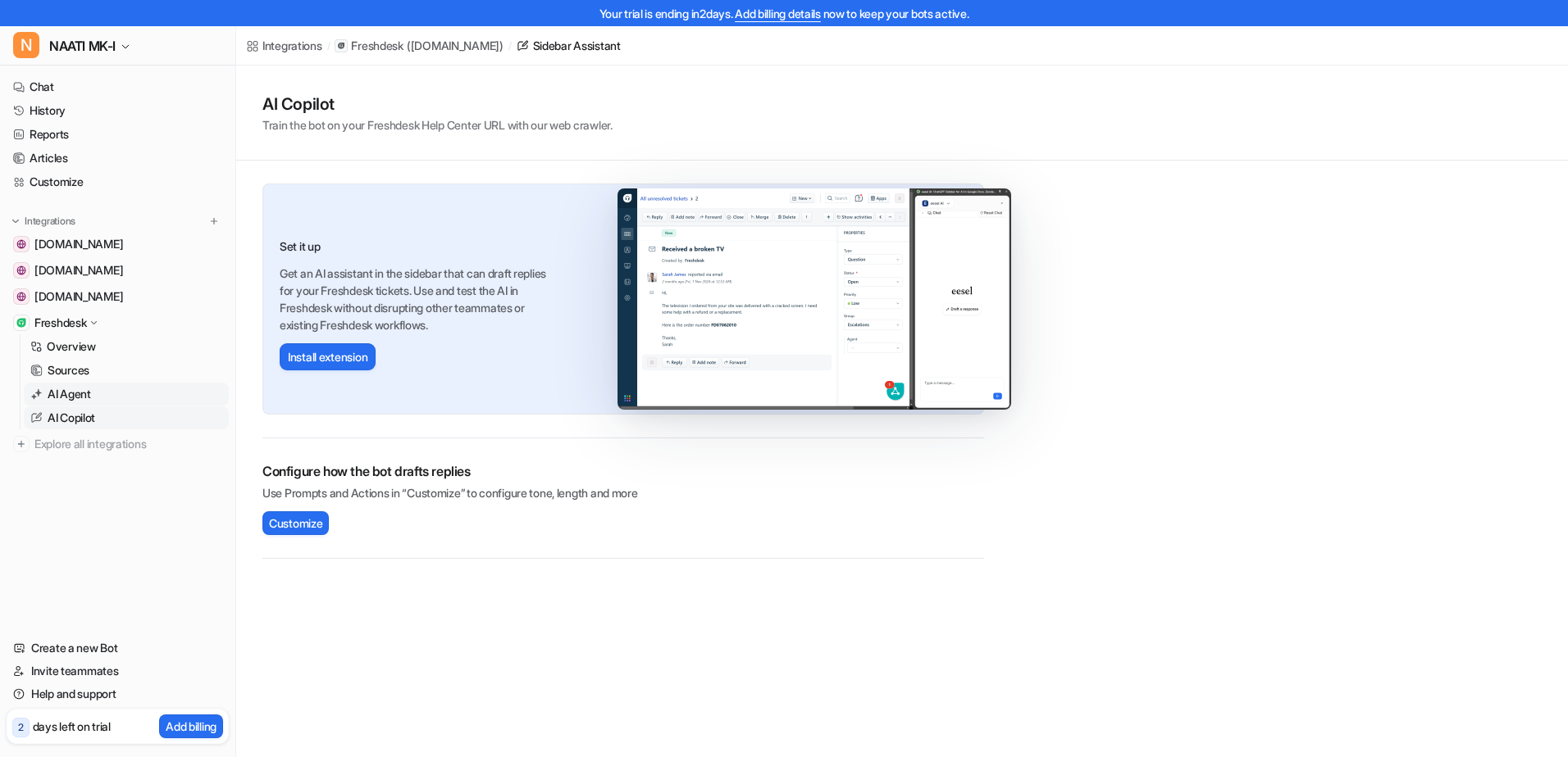
click at [66, 394] on p "AI Agent" at bounding box center [69, 393] width 44 height 16
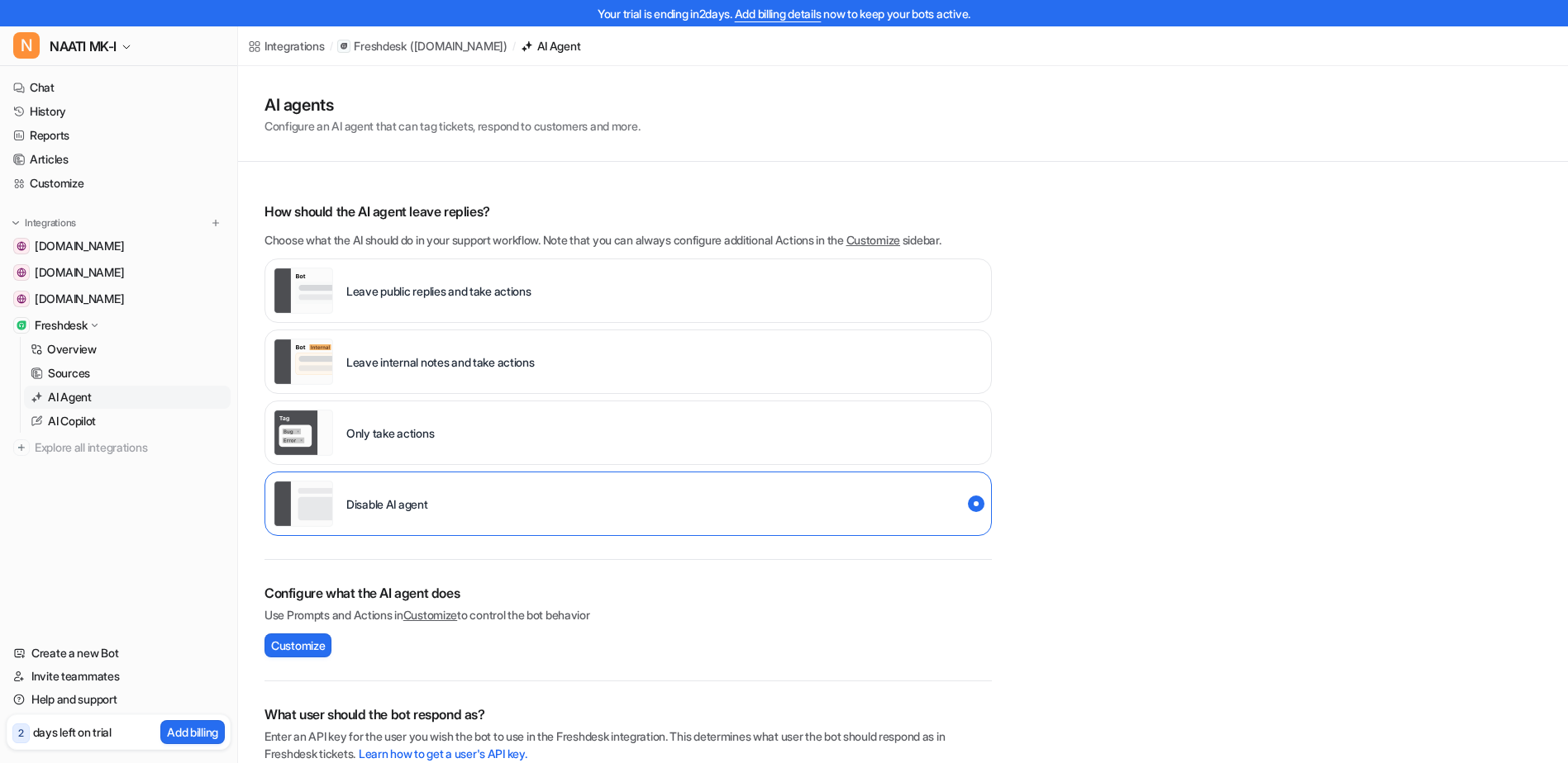
click at [900, 238] on link "Customize" at bounding box center [873, 240] width 54 height 14
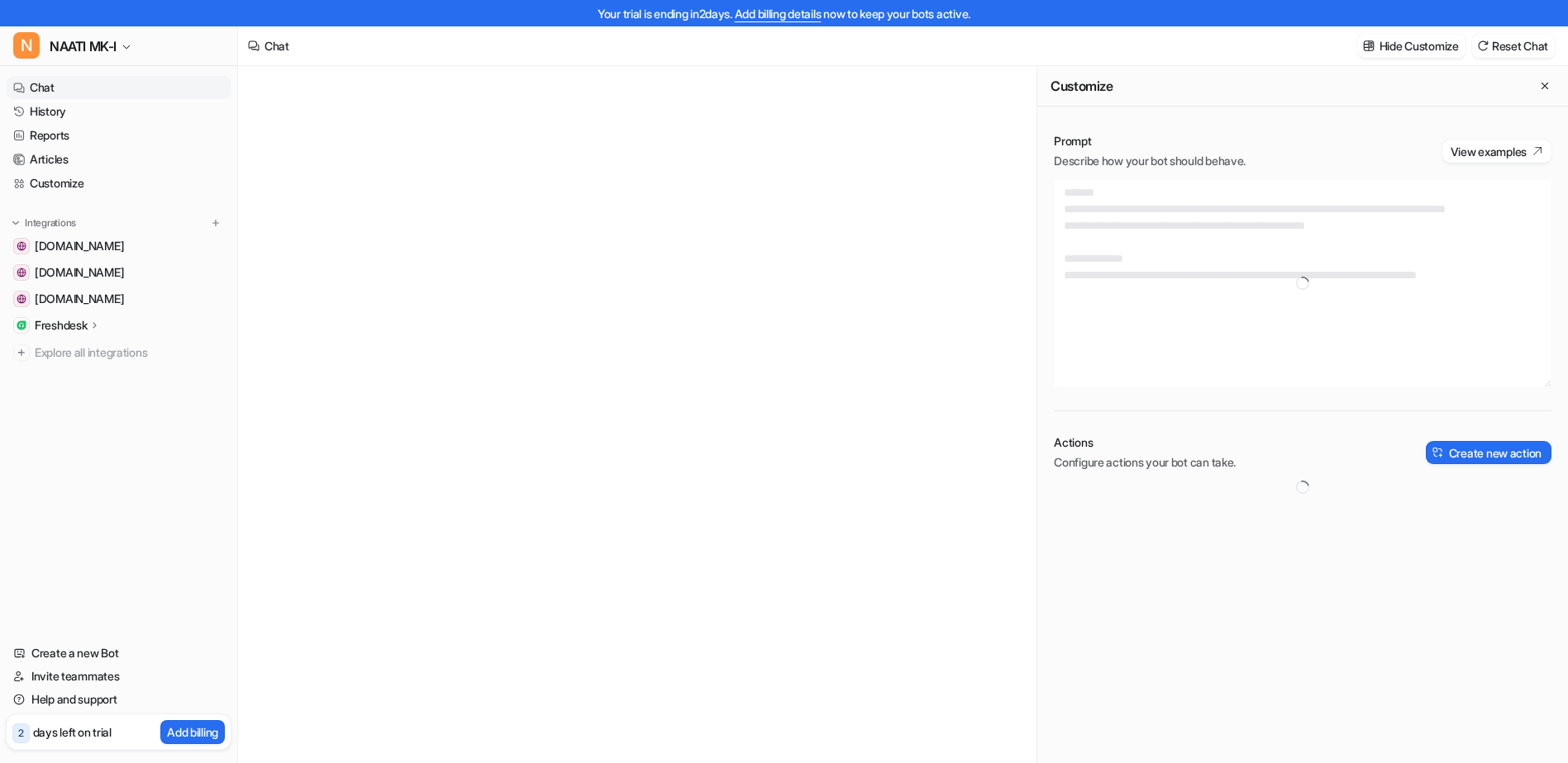
type textarea "**********"
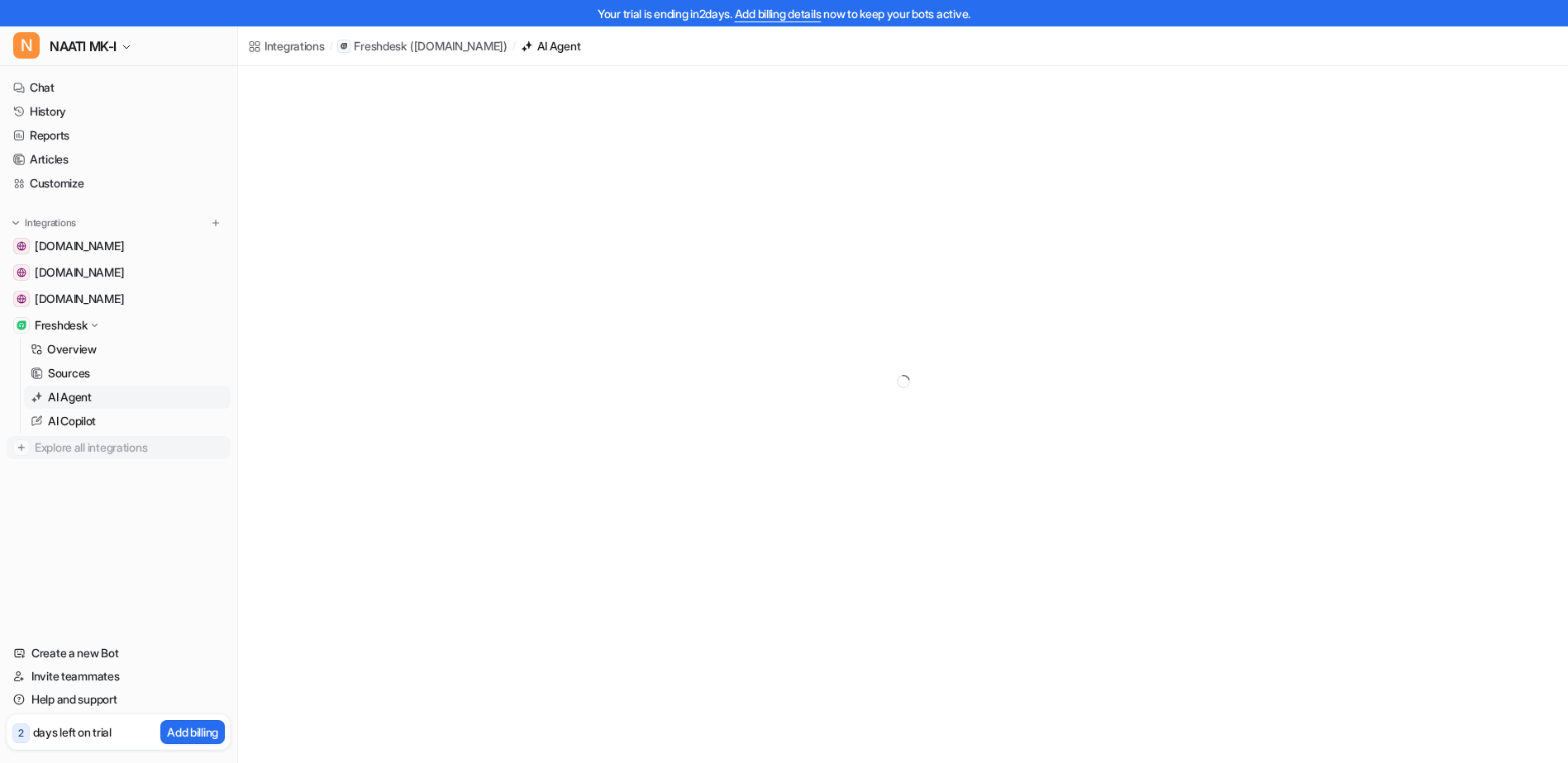
scroll to position [225, 0]
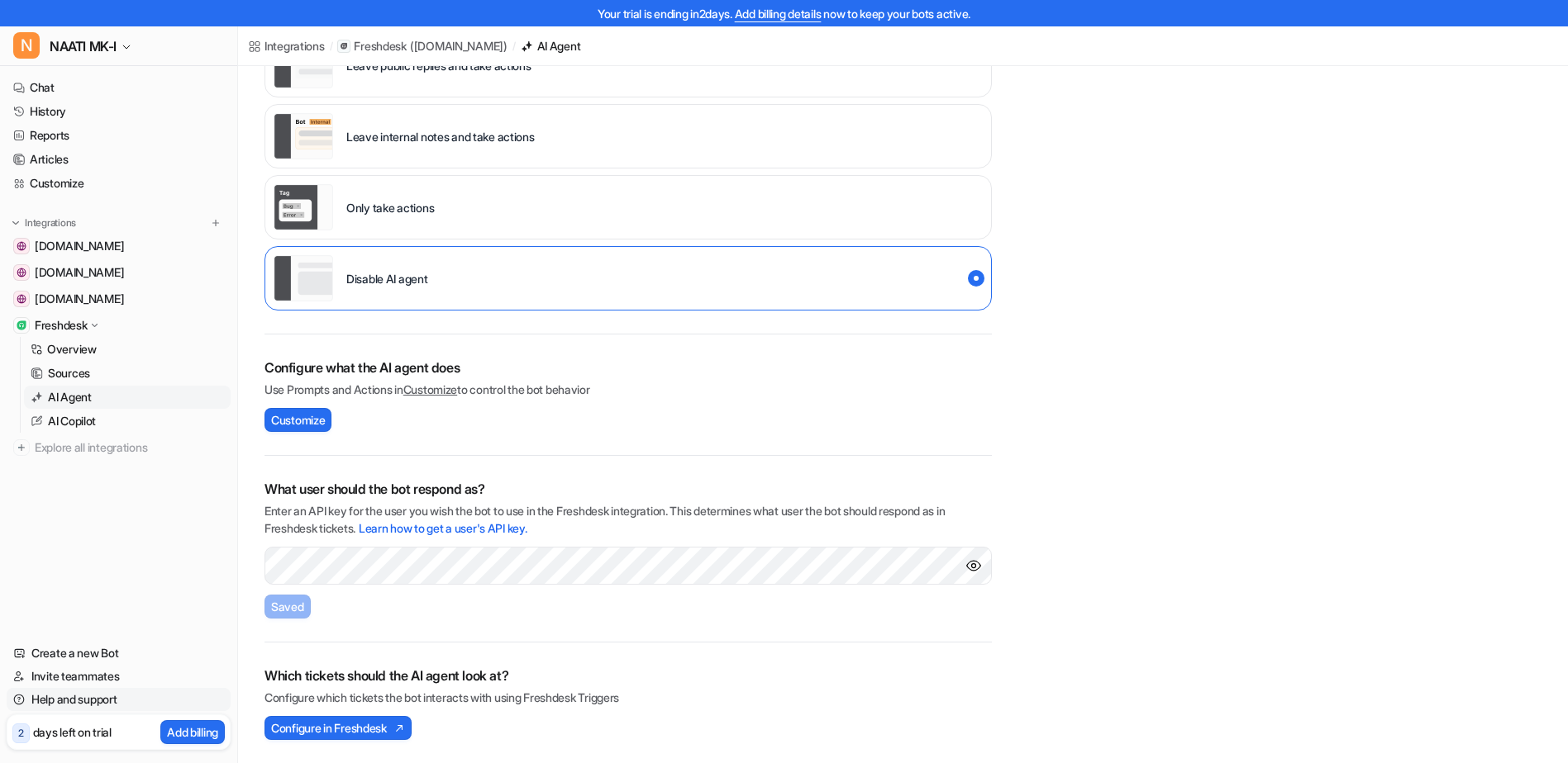
click at [85, 695] on link "Help and support" at bounding box center [118, 700] width 224 height 23
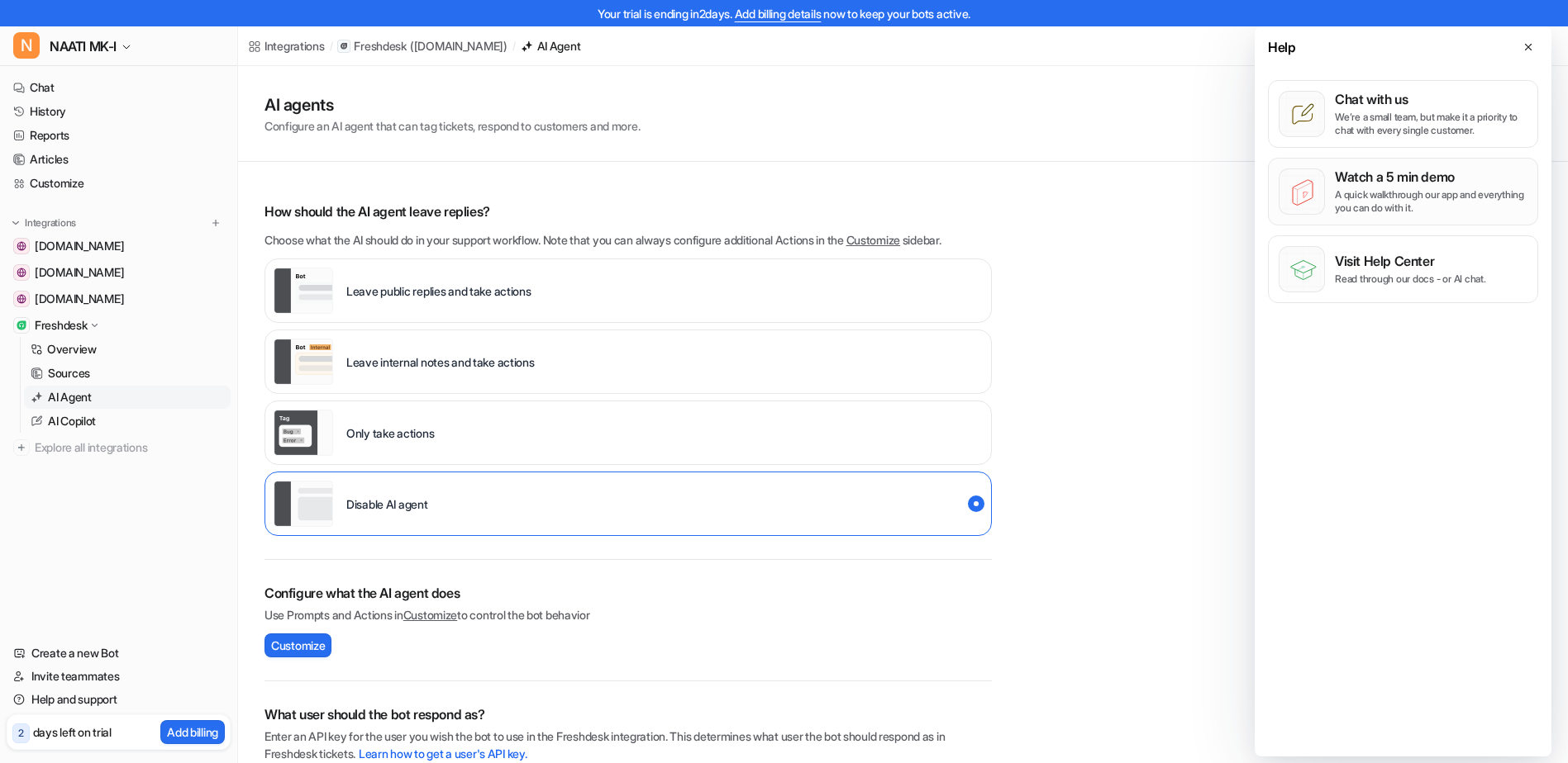
click at [1450, 186] on div "Watch a 5 min demo A quick walkthrough our app and everything you can do with i…" at bounding box center [1431, 191] width 193 height 46
click at [76, 343] on p "Overview" at bounding box center [72, 349] width 50 height 16
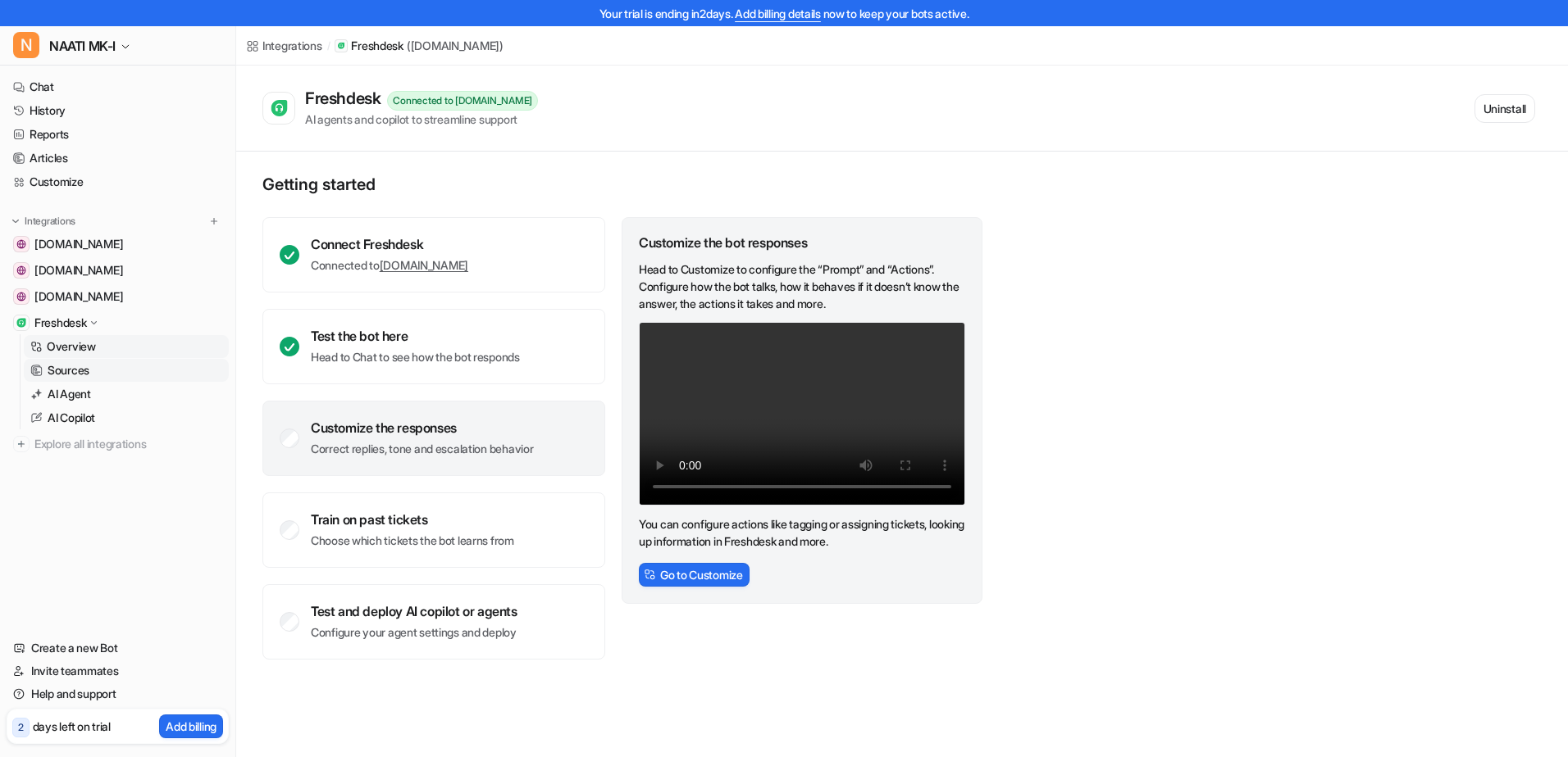
click at [62, 361] on link "Sources" at bounding box center [126, 370] width 205 height 23
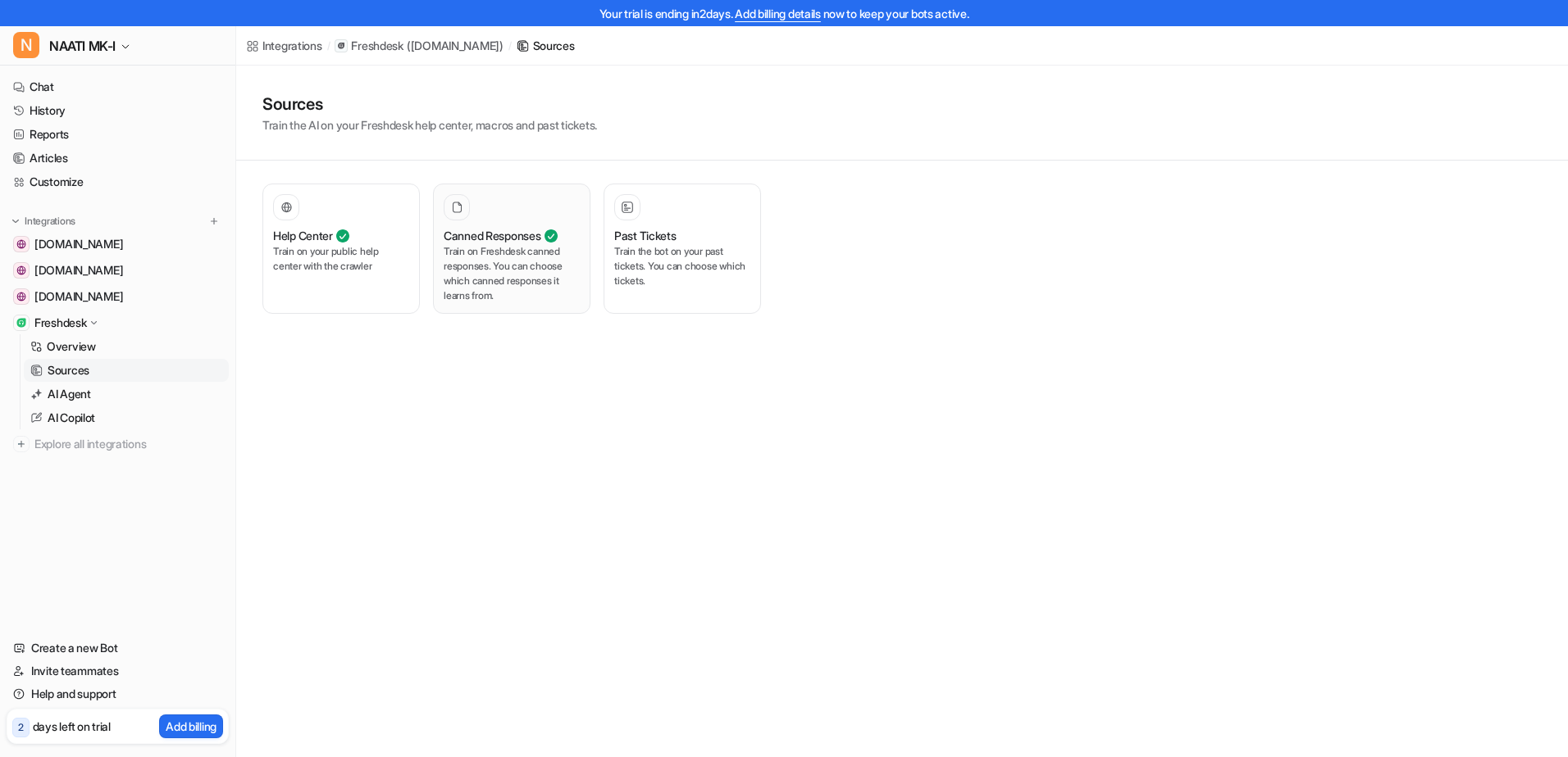
click at [501, 248] on p "Train on Freshdesk canned responses. You can choose which canned responses it l…" at bounding box center [512, 274] width 137 height 59
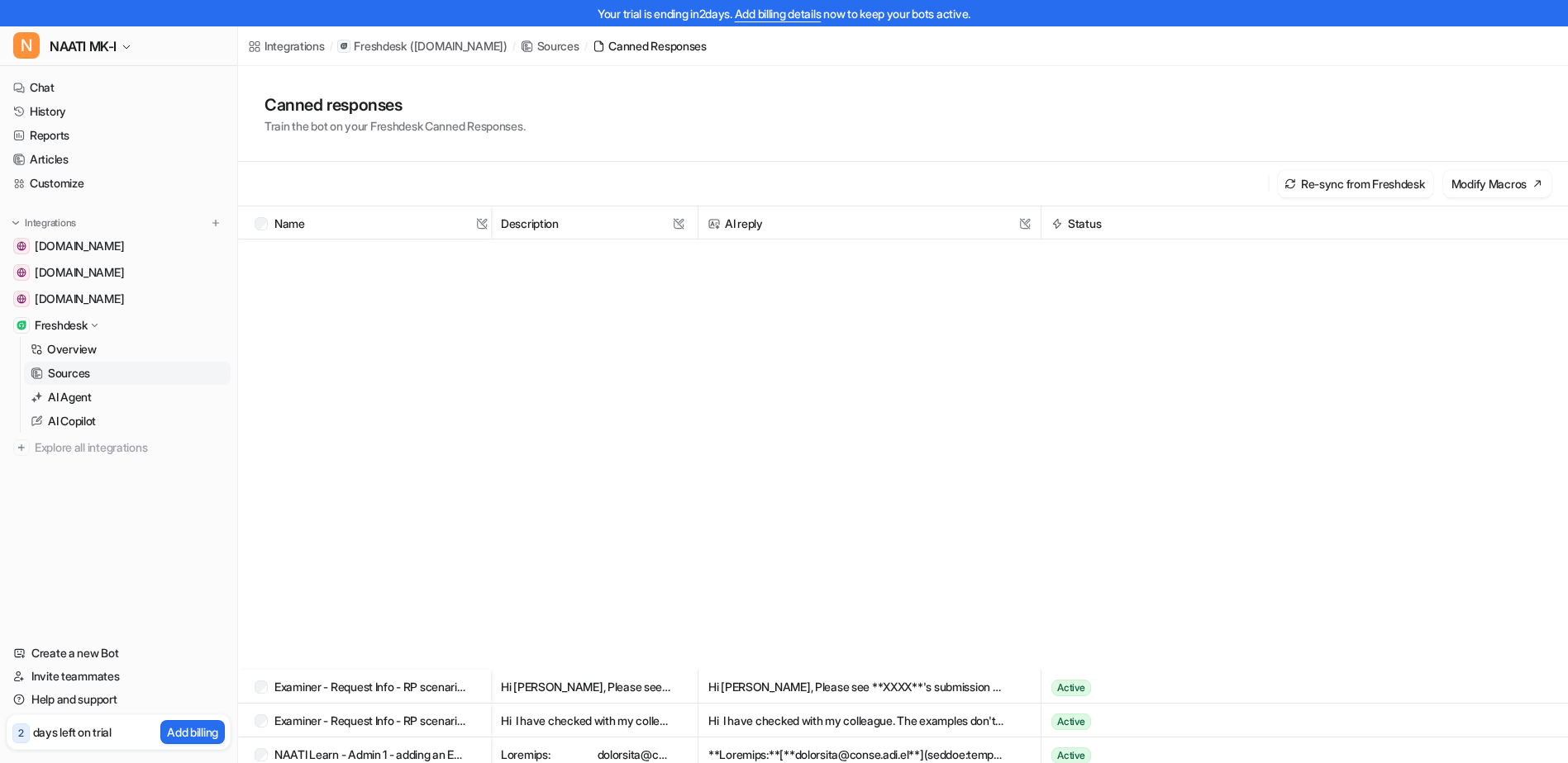
scroll to position [6279, 0]
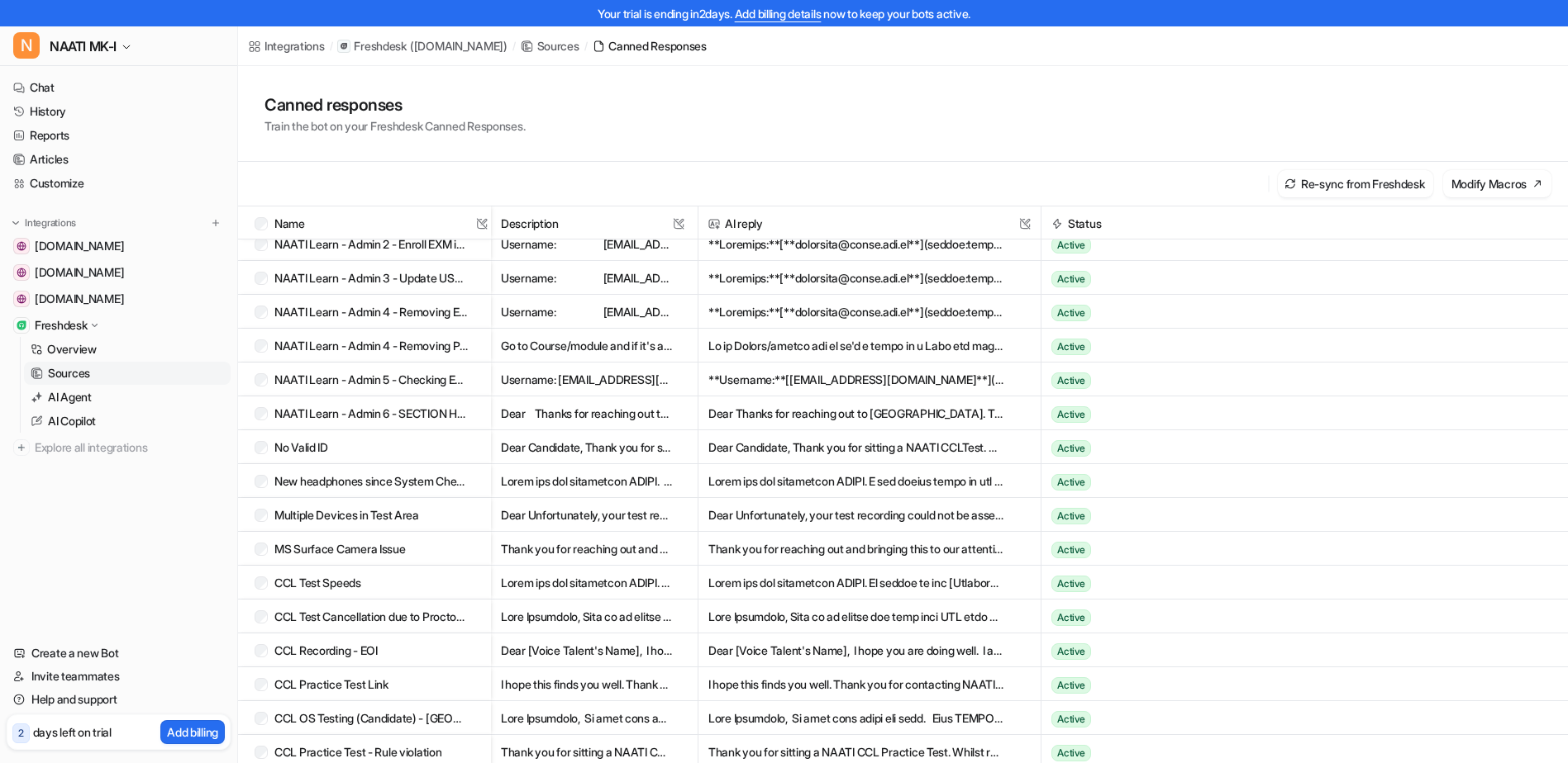
drag, startPoint x: 1499, startPoint y: 0, endPoint x: 937, endPoint y: 118, distance: 574.3
click at [937, 118] on div "Canned responses Train the bot on your Freshdesk Canned Responses." at bounding box center [903, 114] width 1278 height 42
